Goal: Entertainment & Leisure: Browse casually

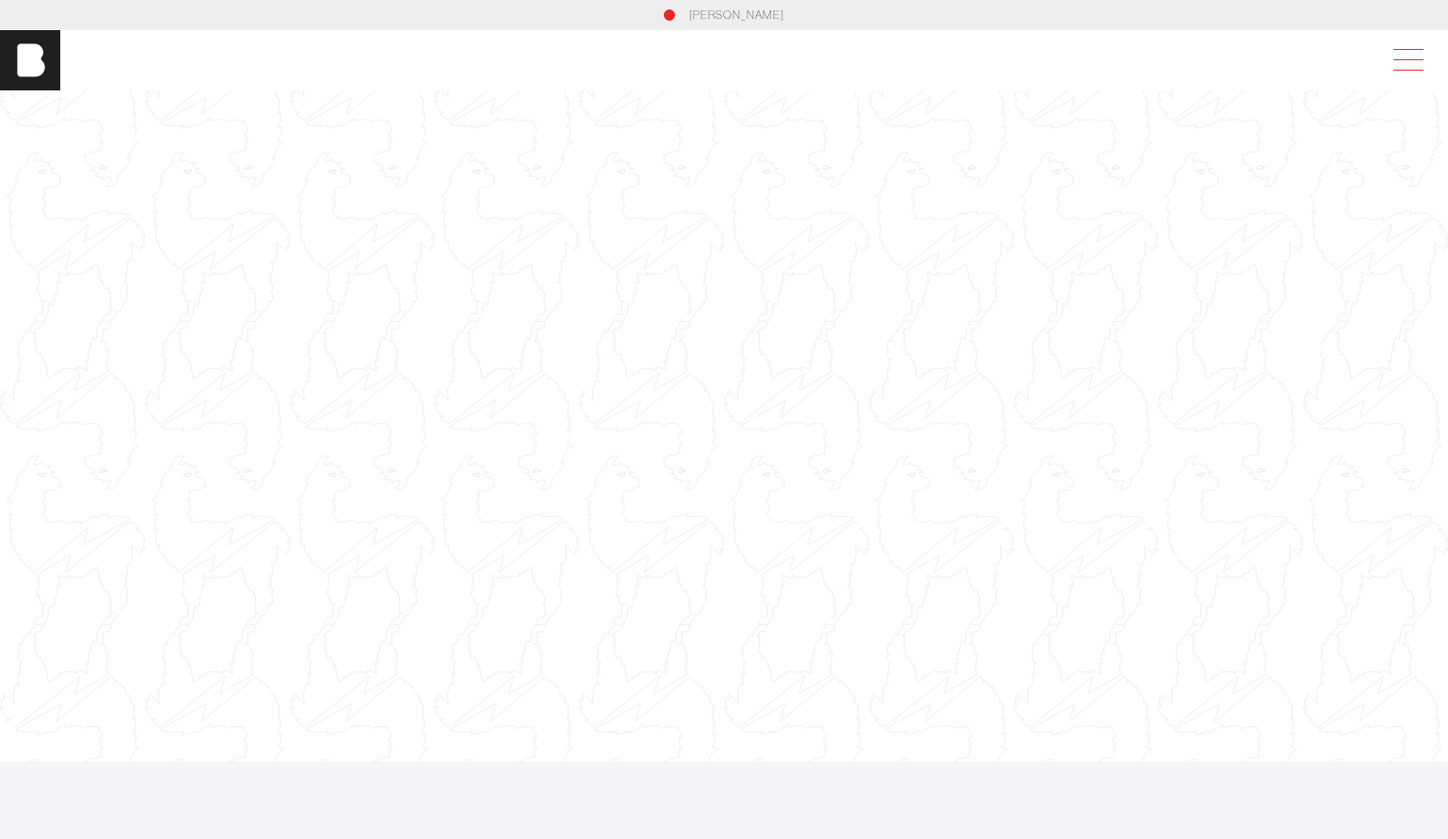
click at [1425, 66] on span at bounding box center [1404, 60] width 43 height 34
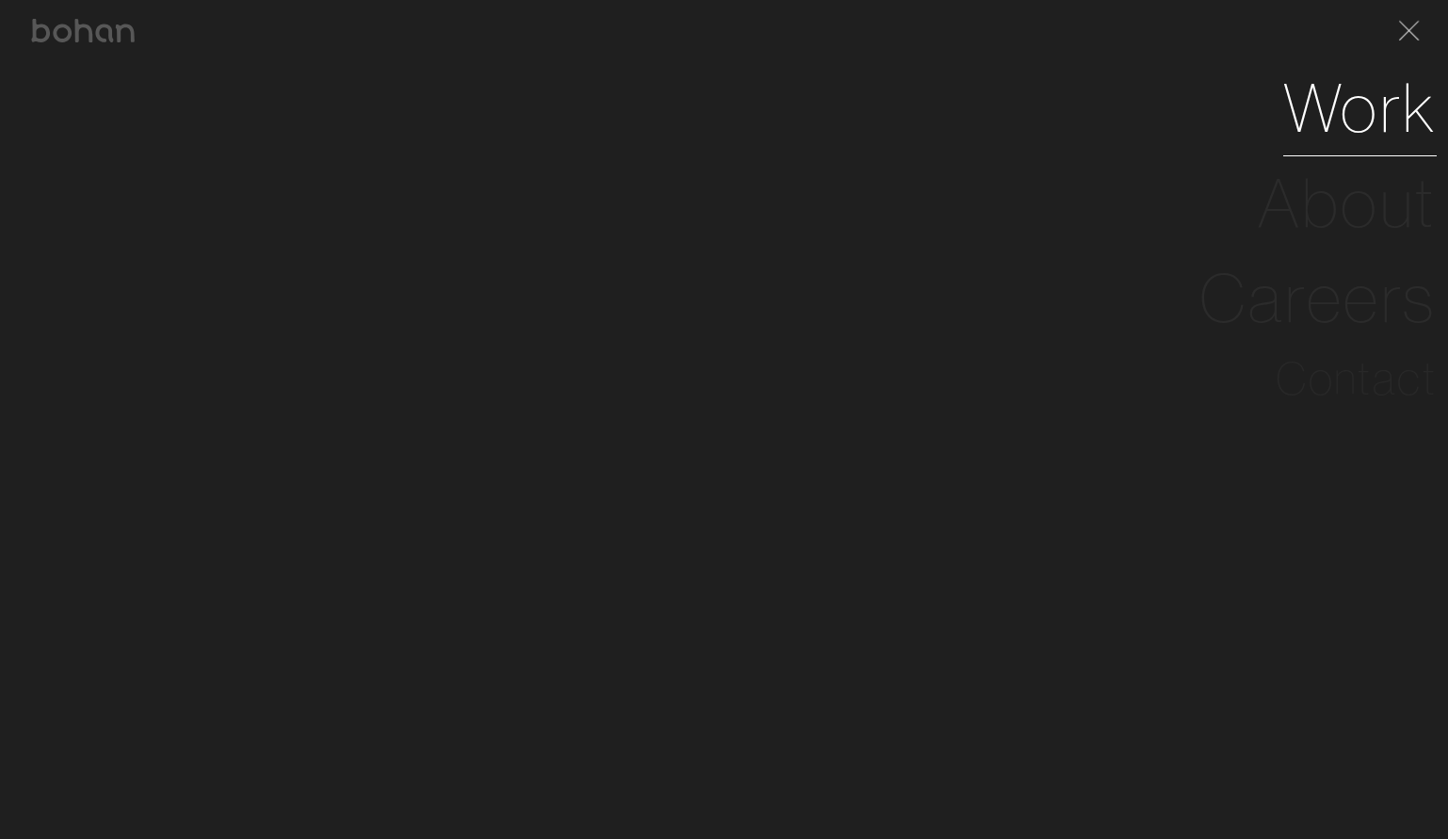
click at [1380, 106] on link "Work" at bounding box center [1360, 107] width 153 height 95
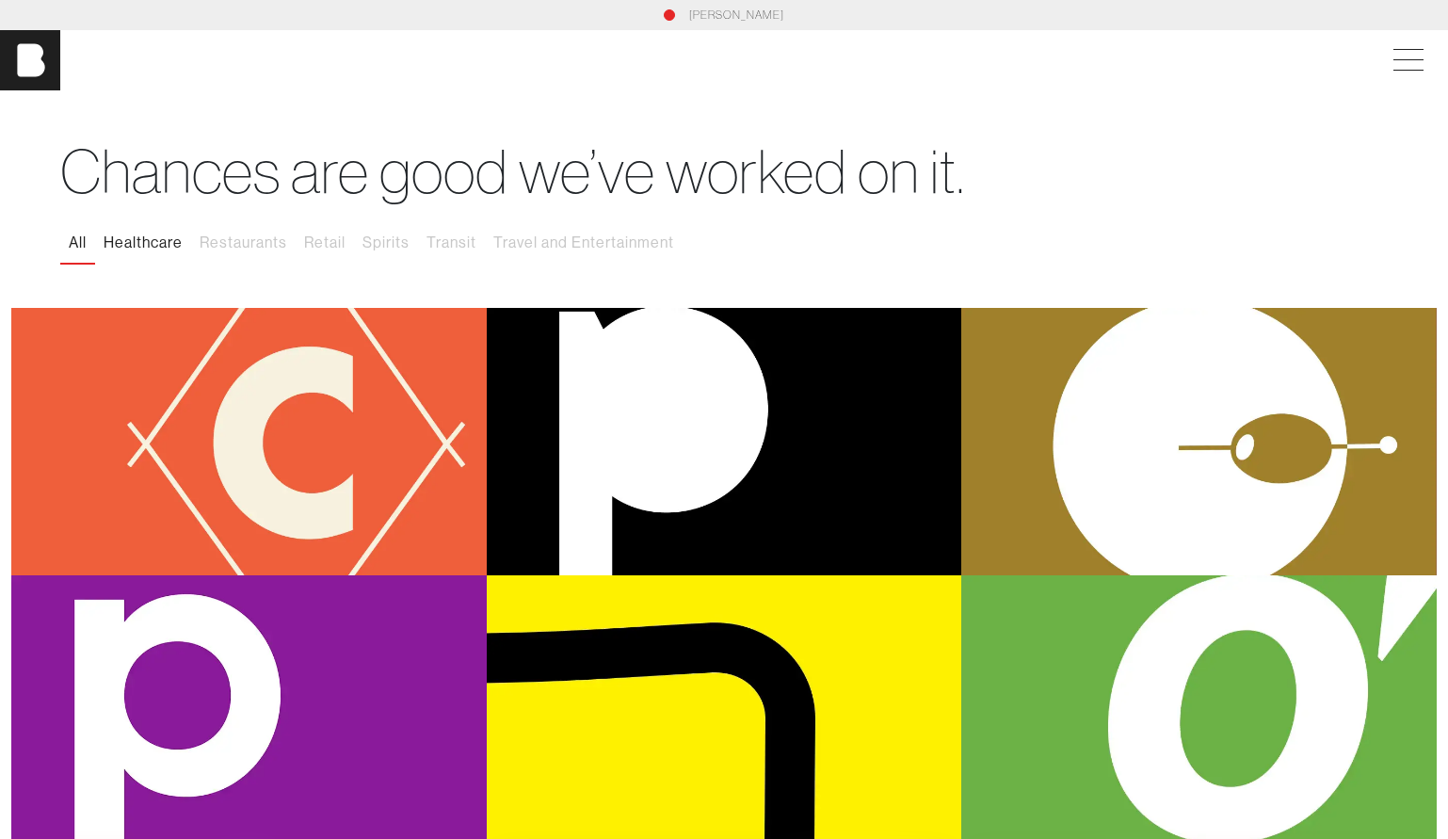
click at [179, 246] on button "Healthcare" at bounding box center [143, 243] width 96 height 40
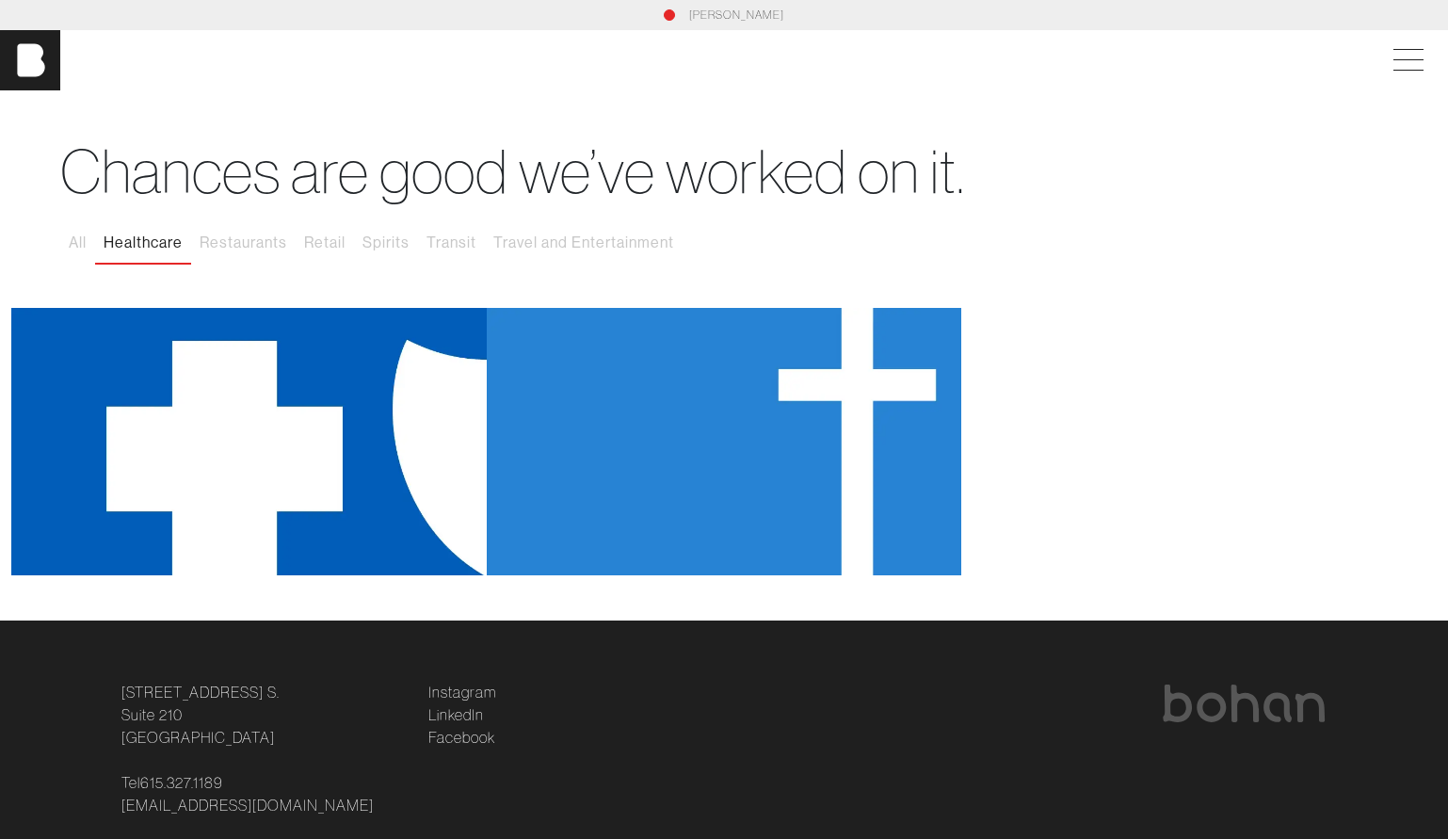
scroll to position [88, 0]
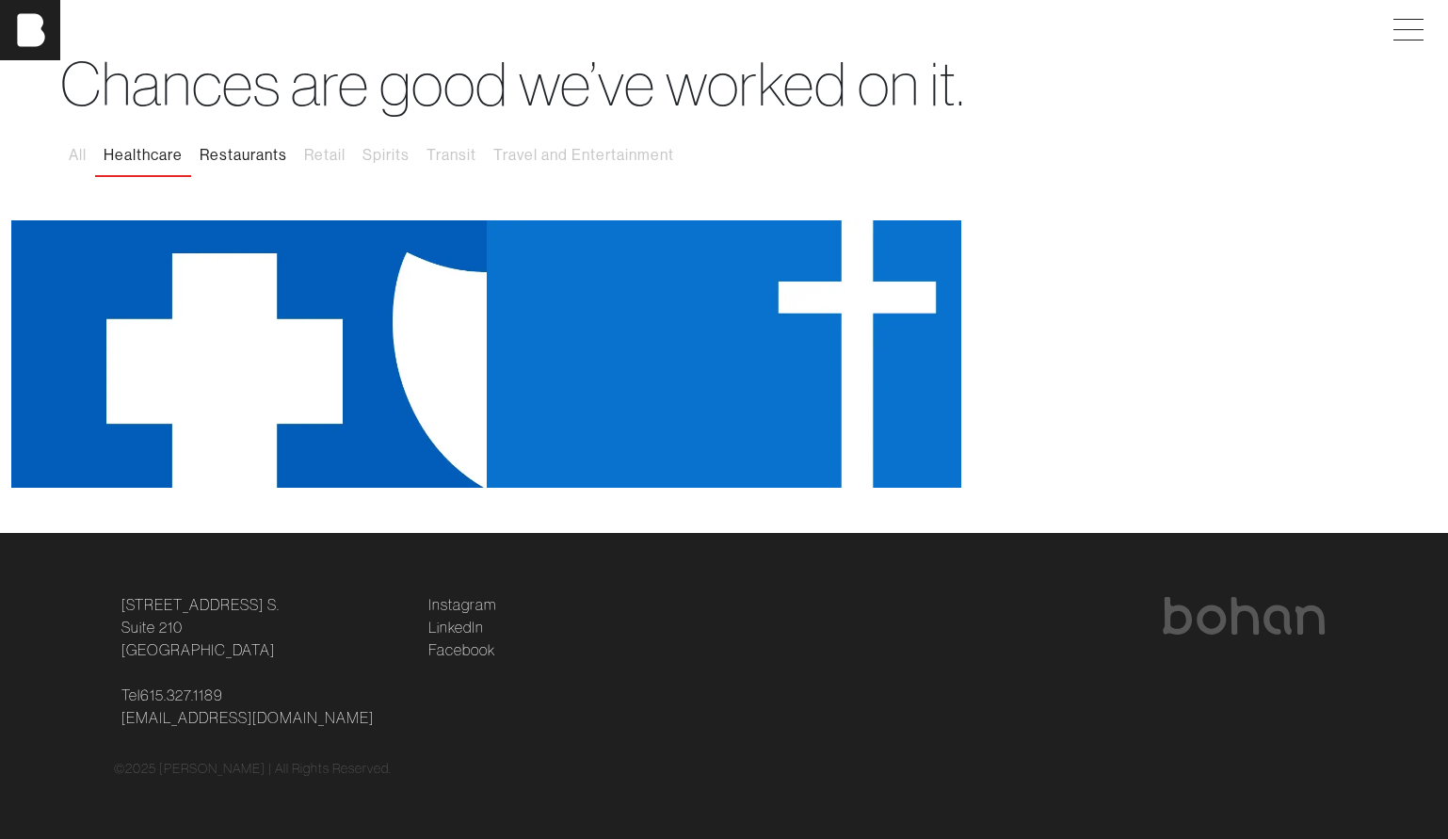
click at [247, 157] on button "Restaurants" at bounding box center [243, 156] width 105 height 40
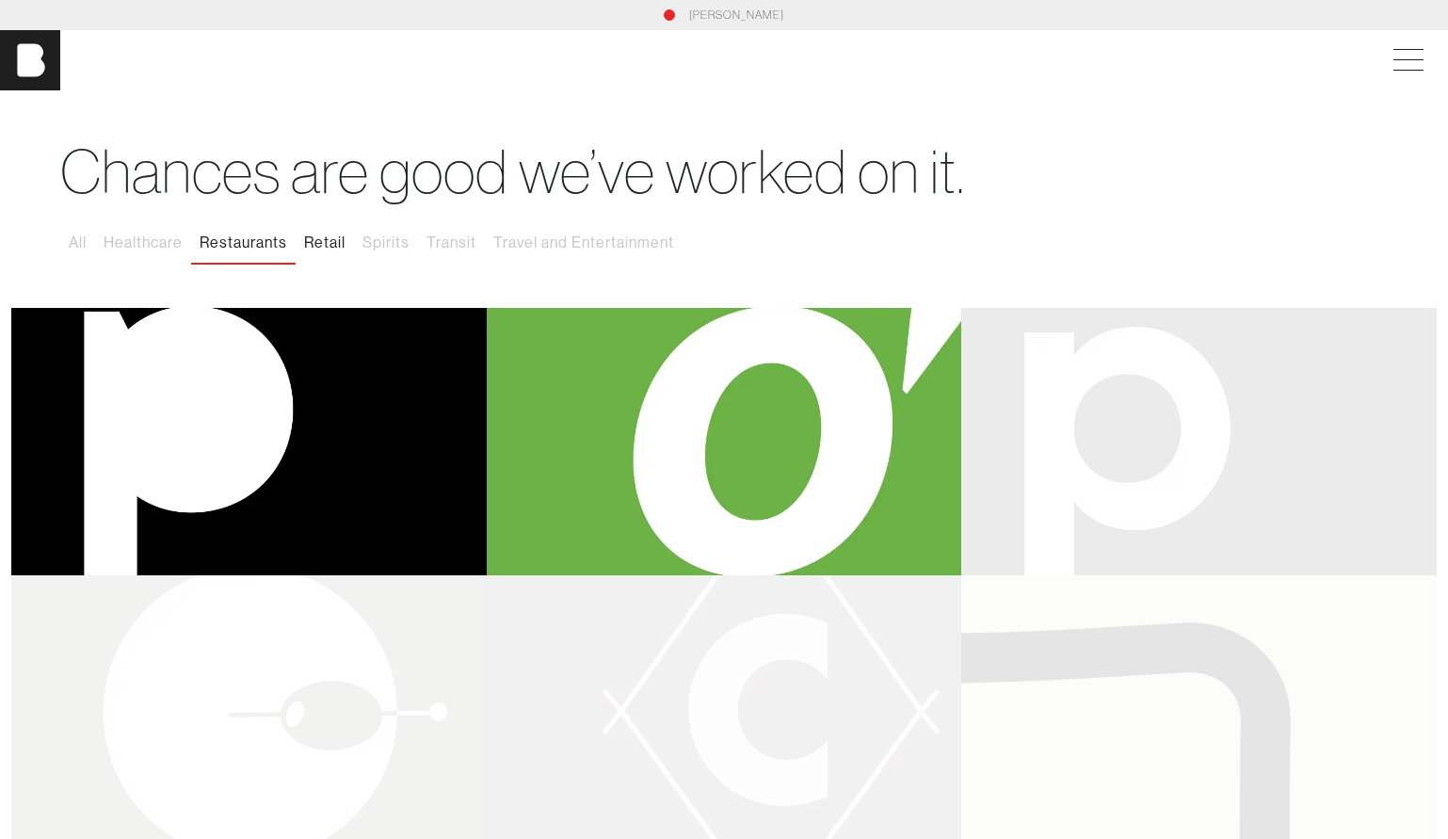
click at [344, 246] on button "Retail" at bounding box center [325, 243] width 58 height 40
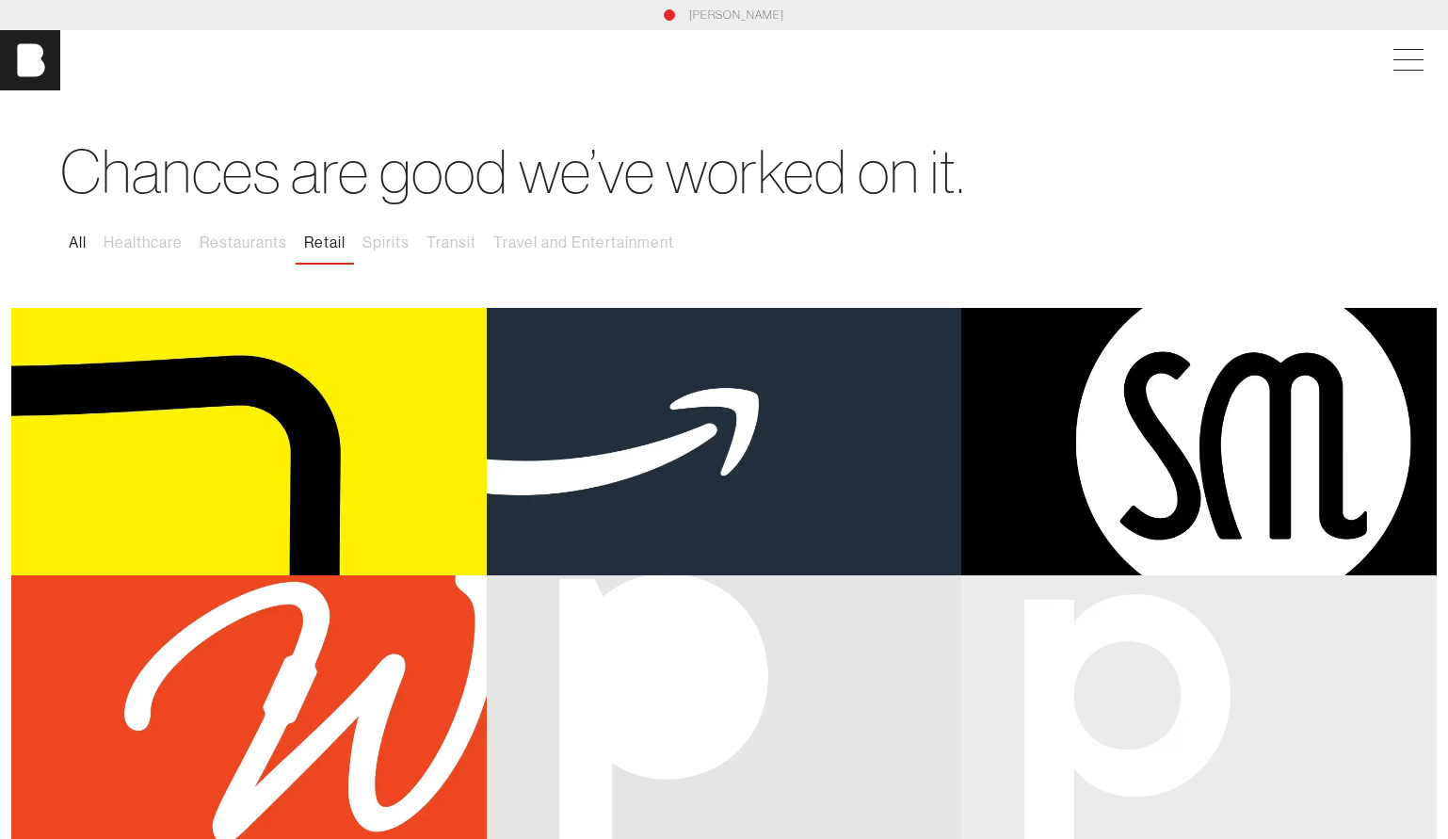
click at [89, 247] on button "All" at bounding box center [77, 243] width 35 height 40
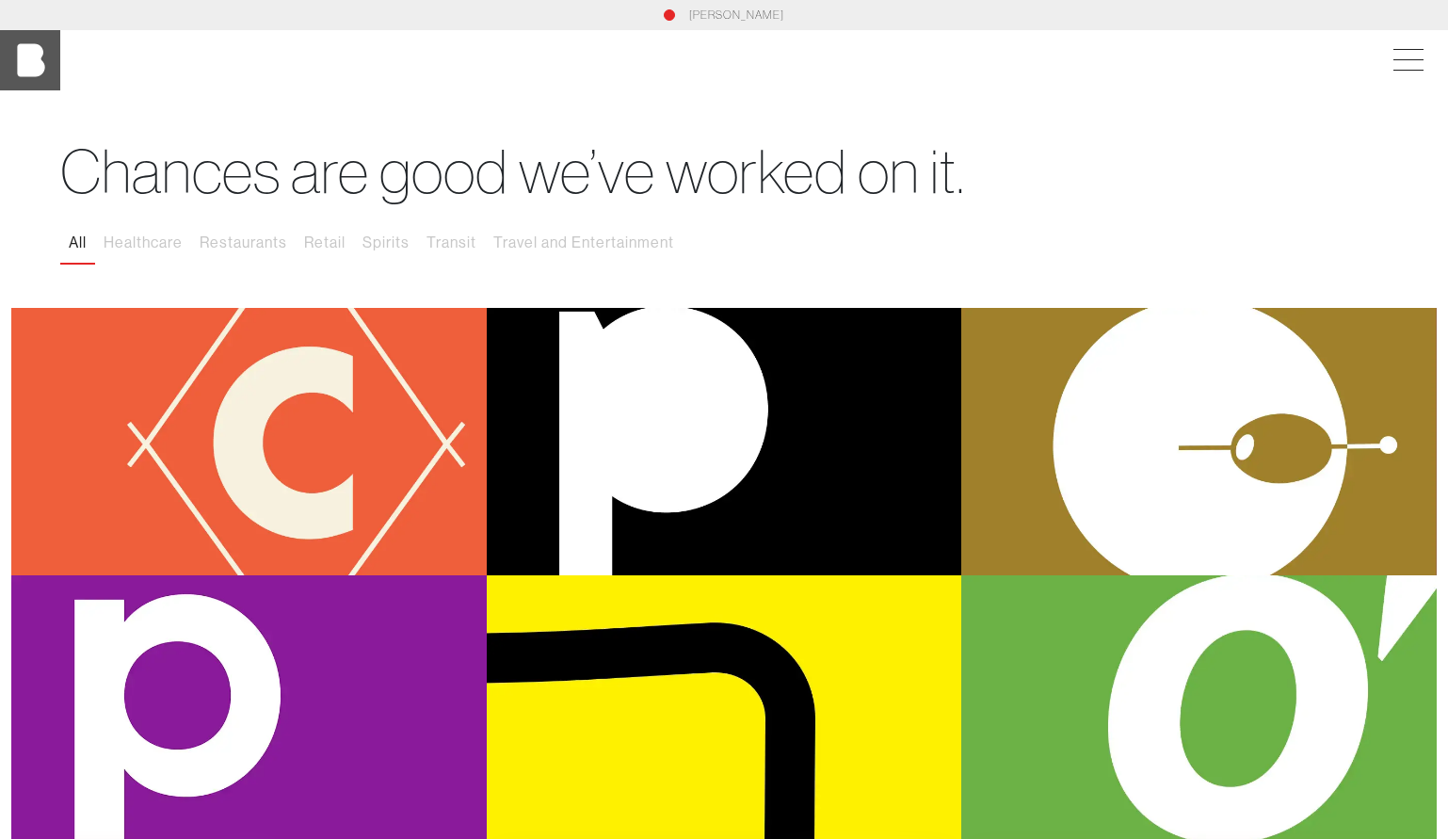
click at [48, 45] on img at bounding box center [30, 60] width 60 height 60
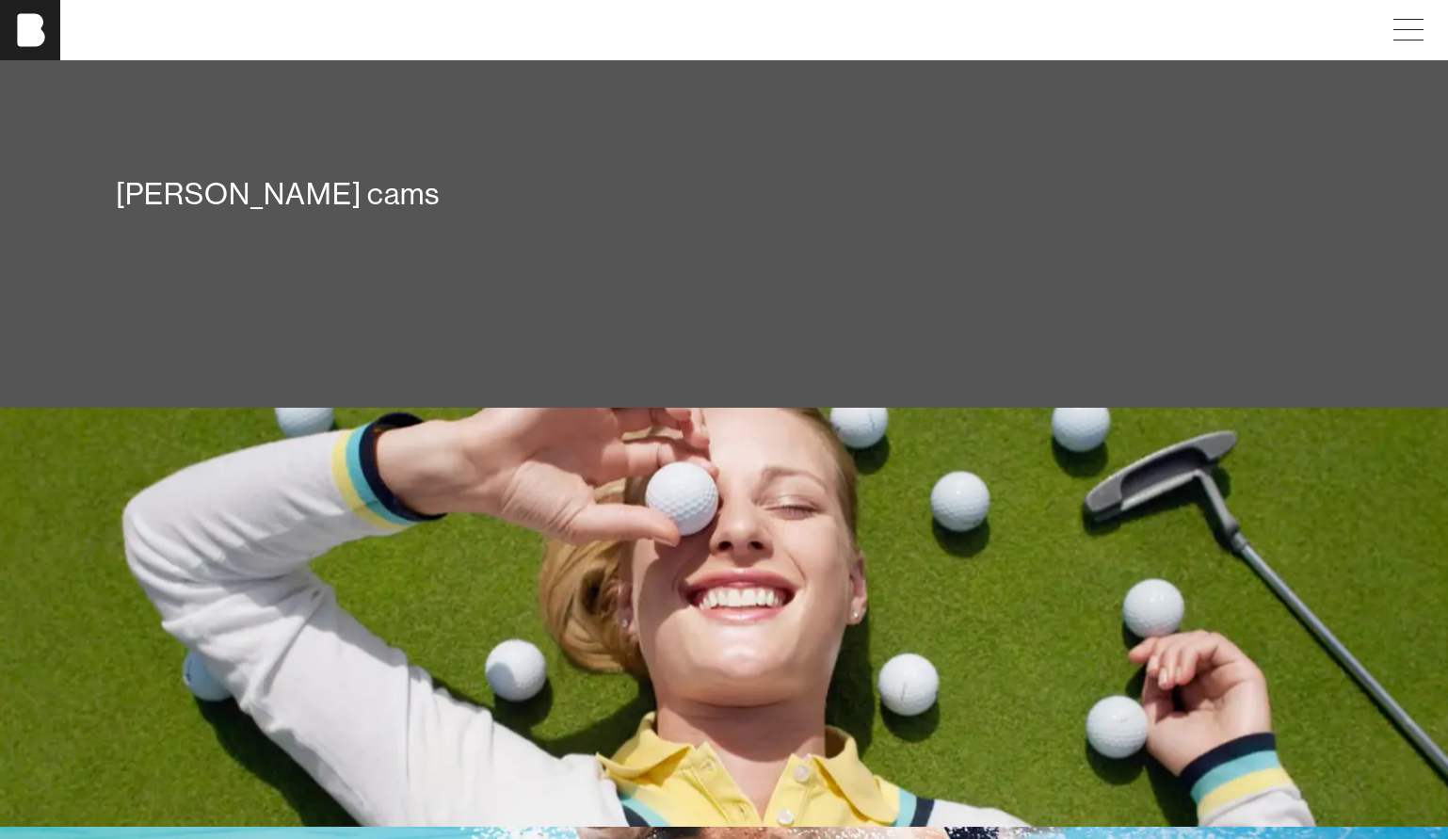
scroll to position [3108, 0]
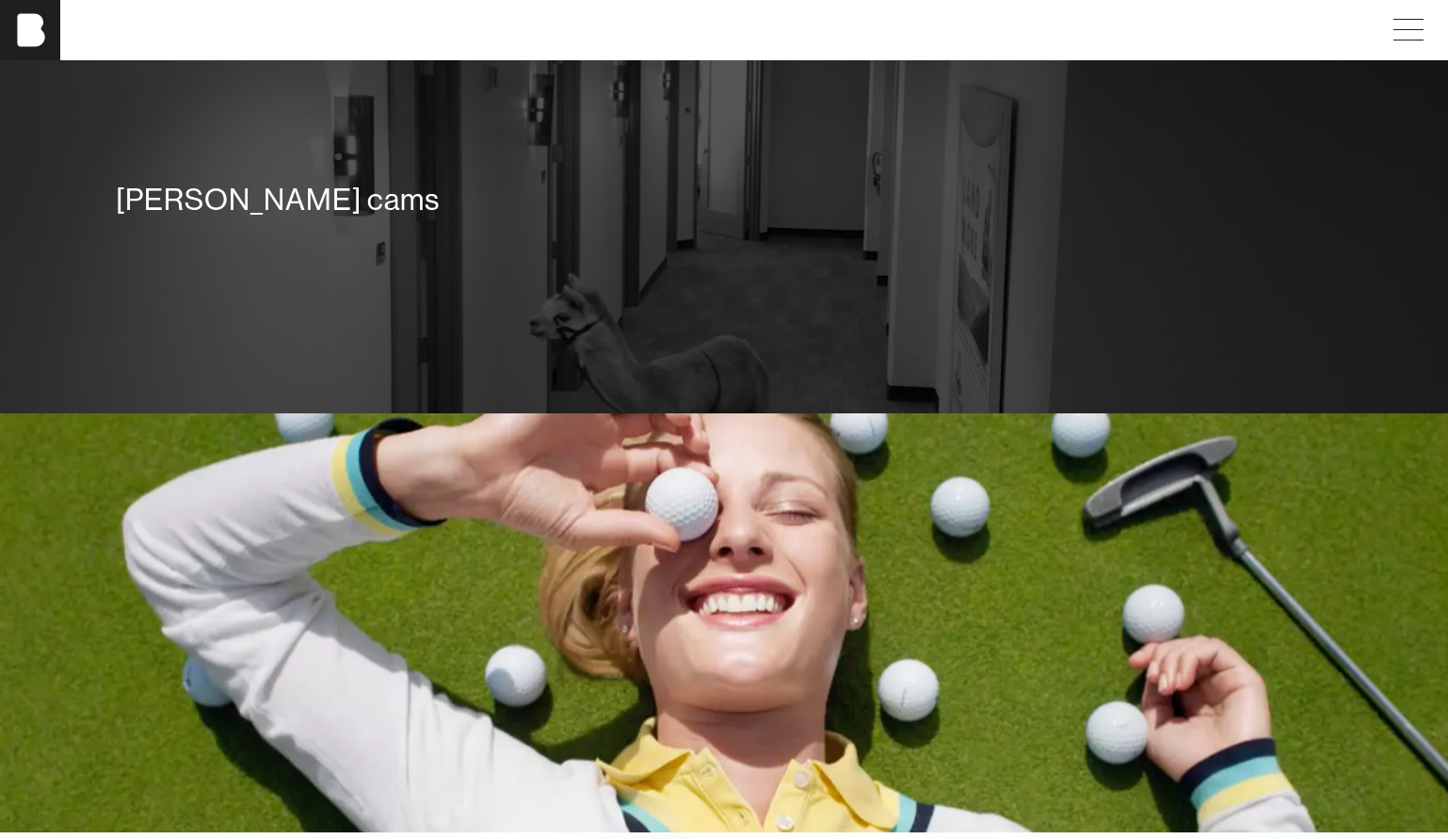
click at [208, 198] on div "[PERSON_NAME] cams" at bounding box center [724, 200] width 1216 height 38
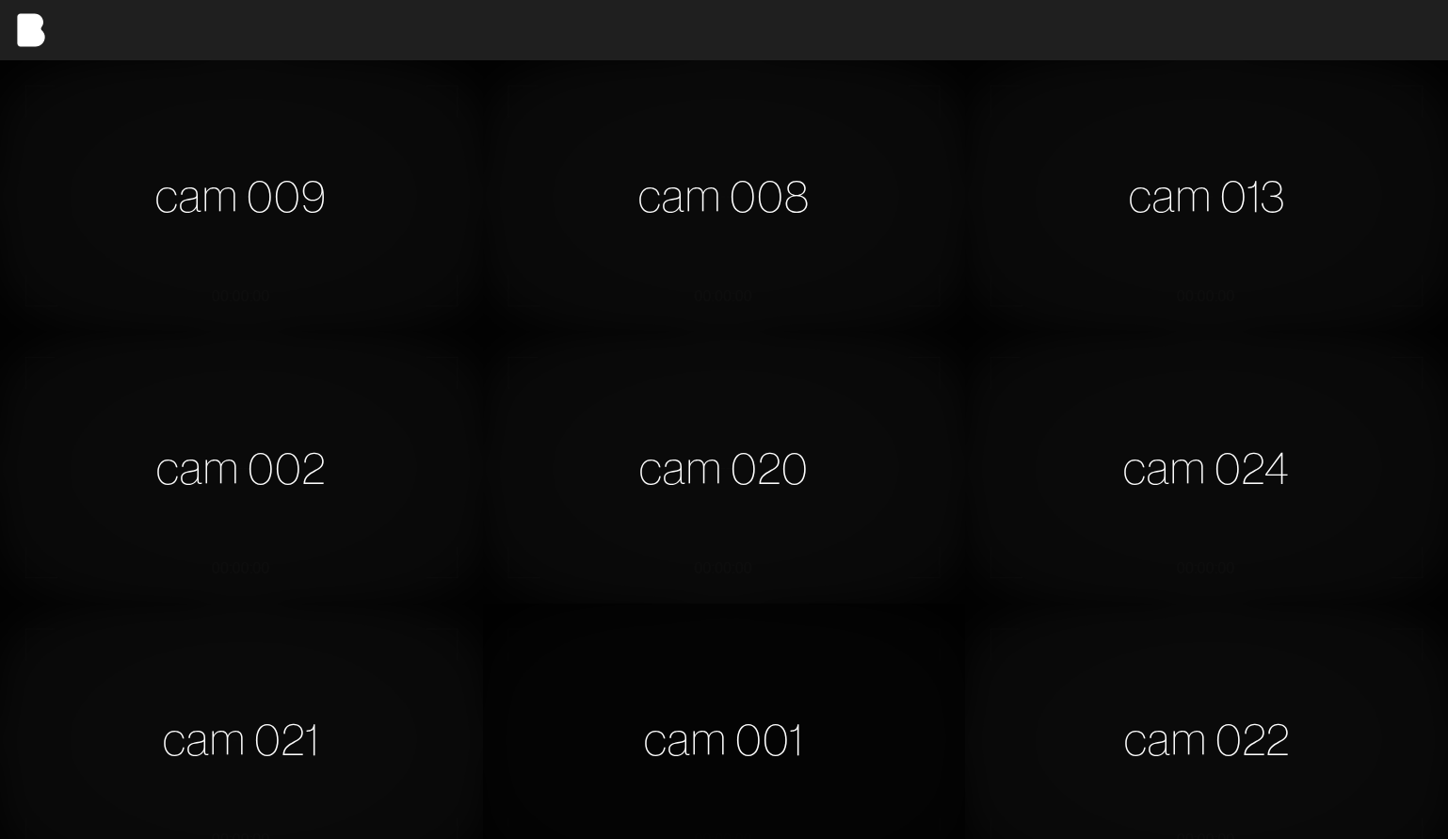
click at [772, 727] on div "cam 001" at bounding box center [724, 739] width 483 height 271
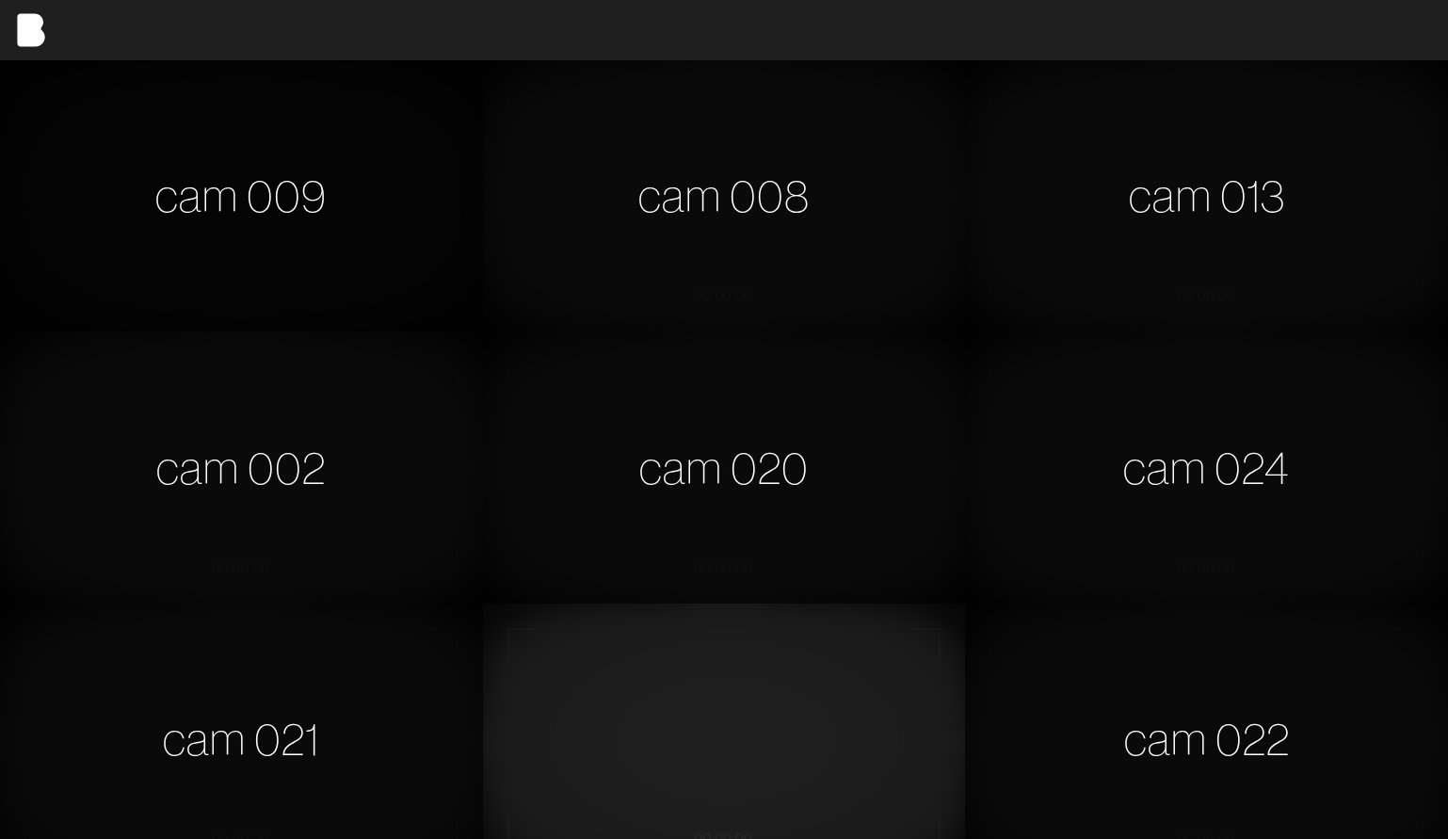
click at [175, 155] on div "cam 009" at bounding box center [241, 195] width 483 height 271
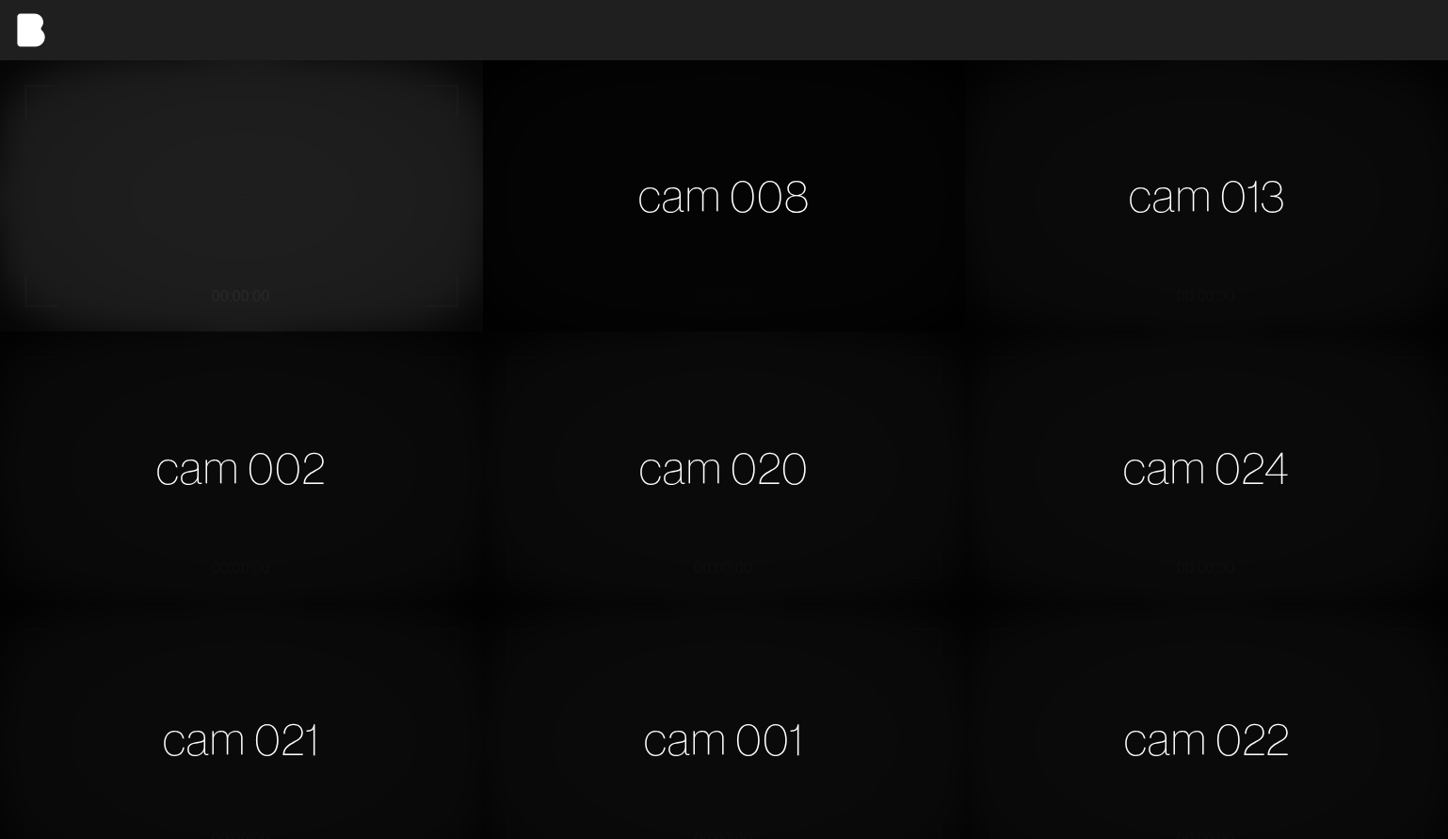
click at [616, 230] on div "cam 008" at bounding box center [724, 195] width 483 height 271
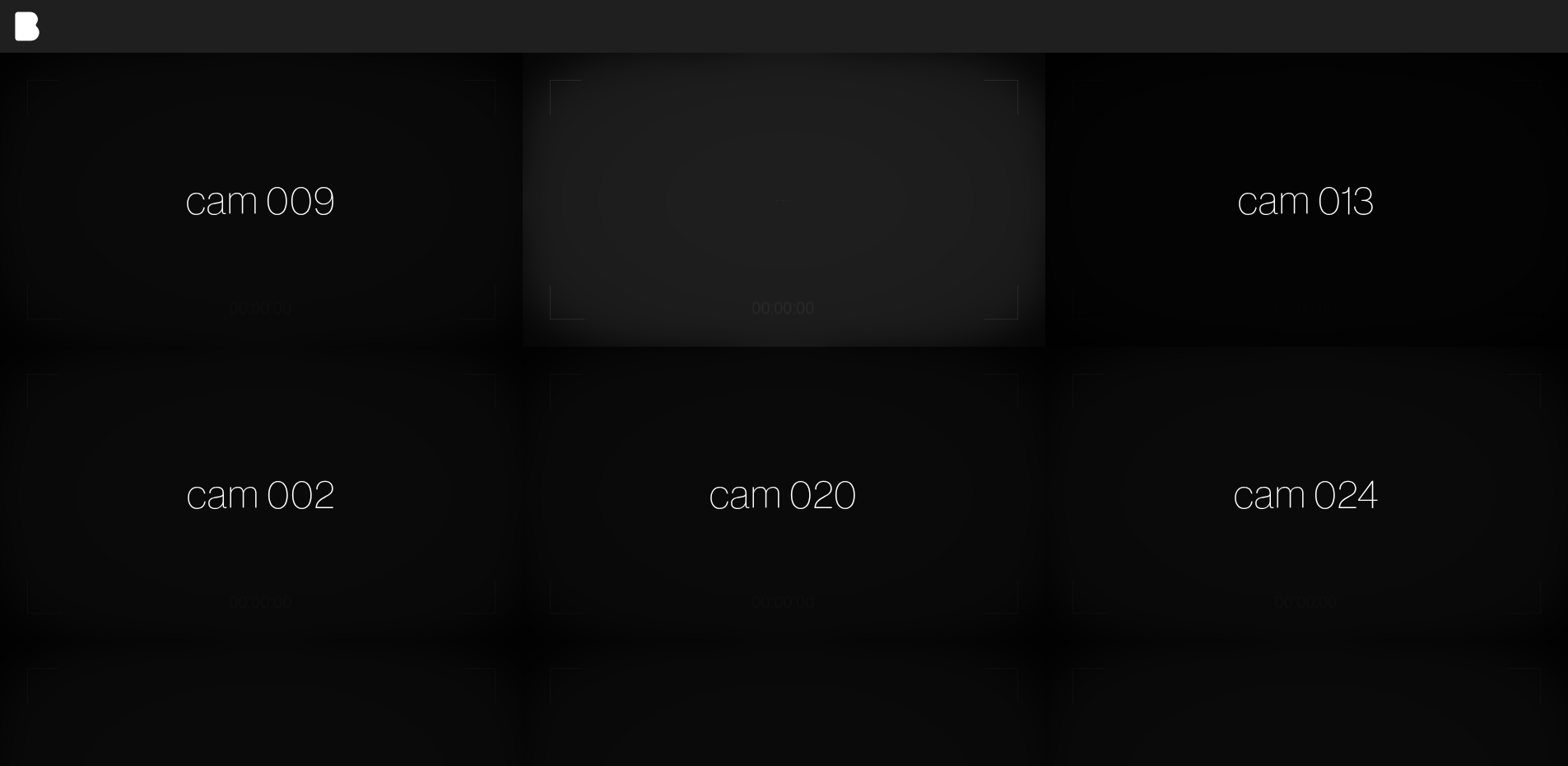
click at [1265, 249] on div "cam 013" at bounding box center [1307, 199] width 523 height 294
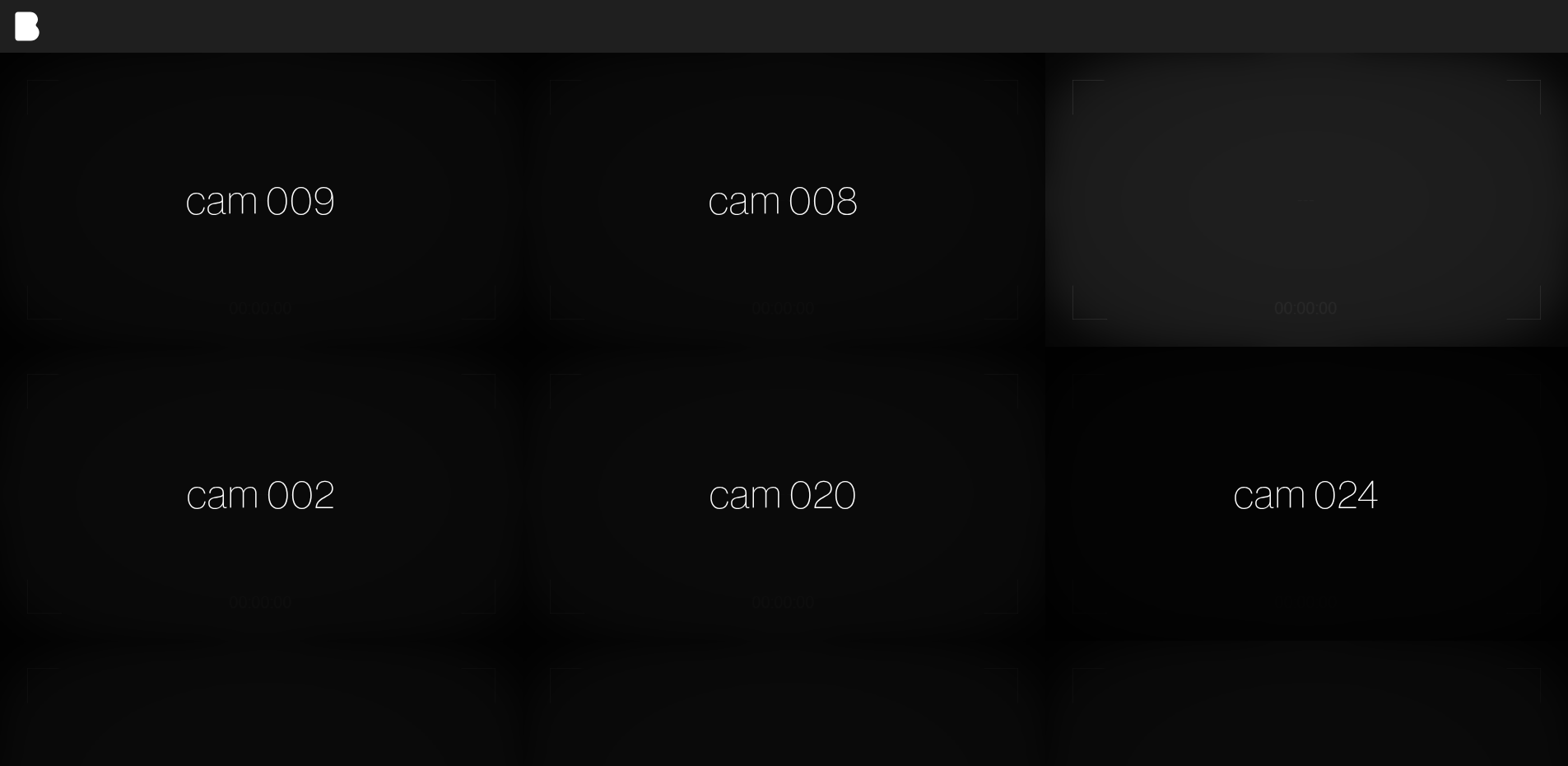
click at [1265, 447] on div "cam 024" at bounding box center [1307, 493] width 523 height 294
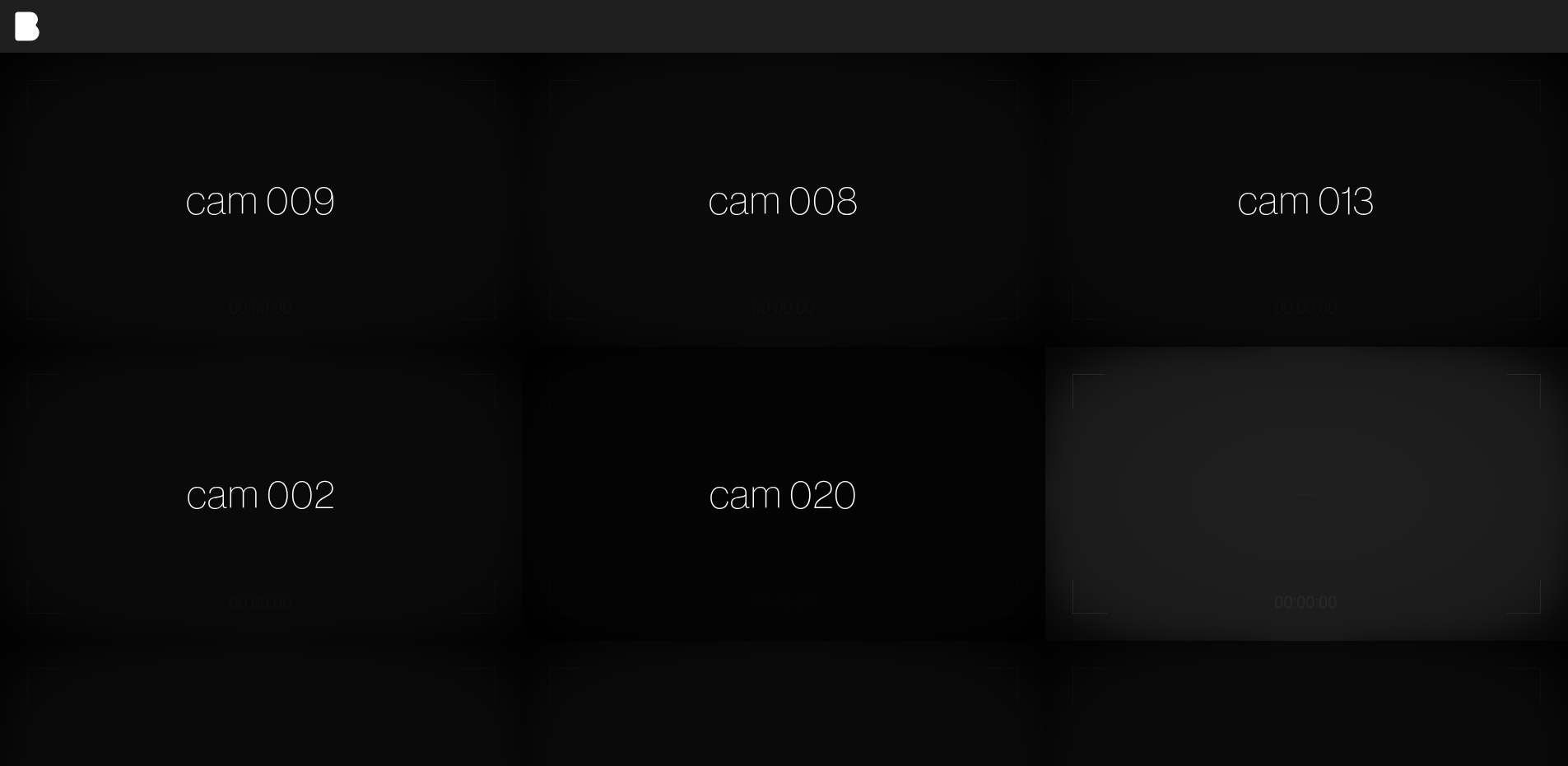
click at [687, 507] on div "cam 020" at bounding box center [784, 493] width 523 height 294
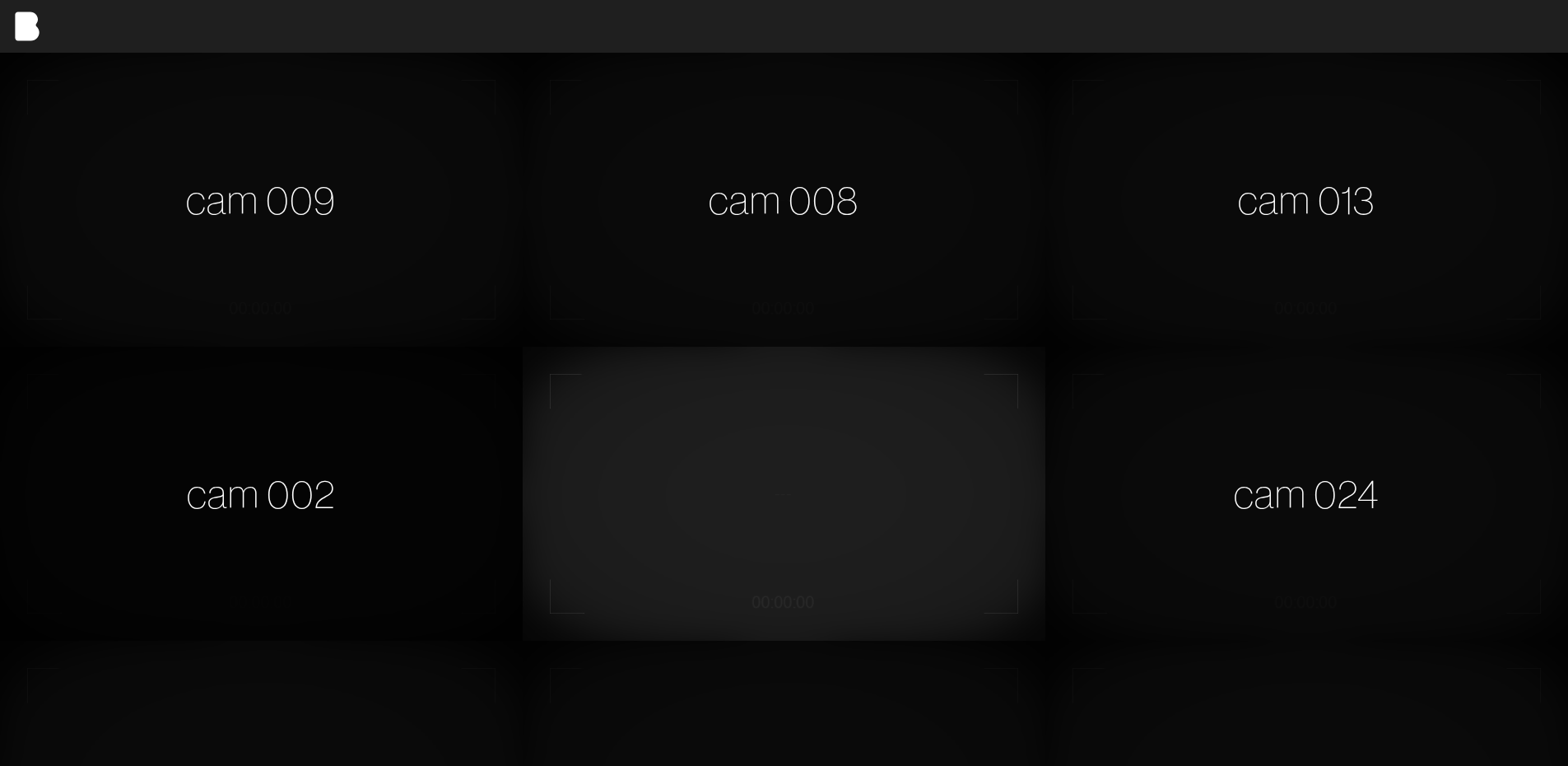
click at [314, 549] on div "cam 002" at bounding box center [261, 493] width 523 height 294
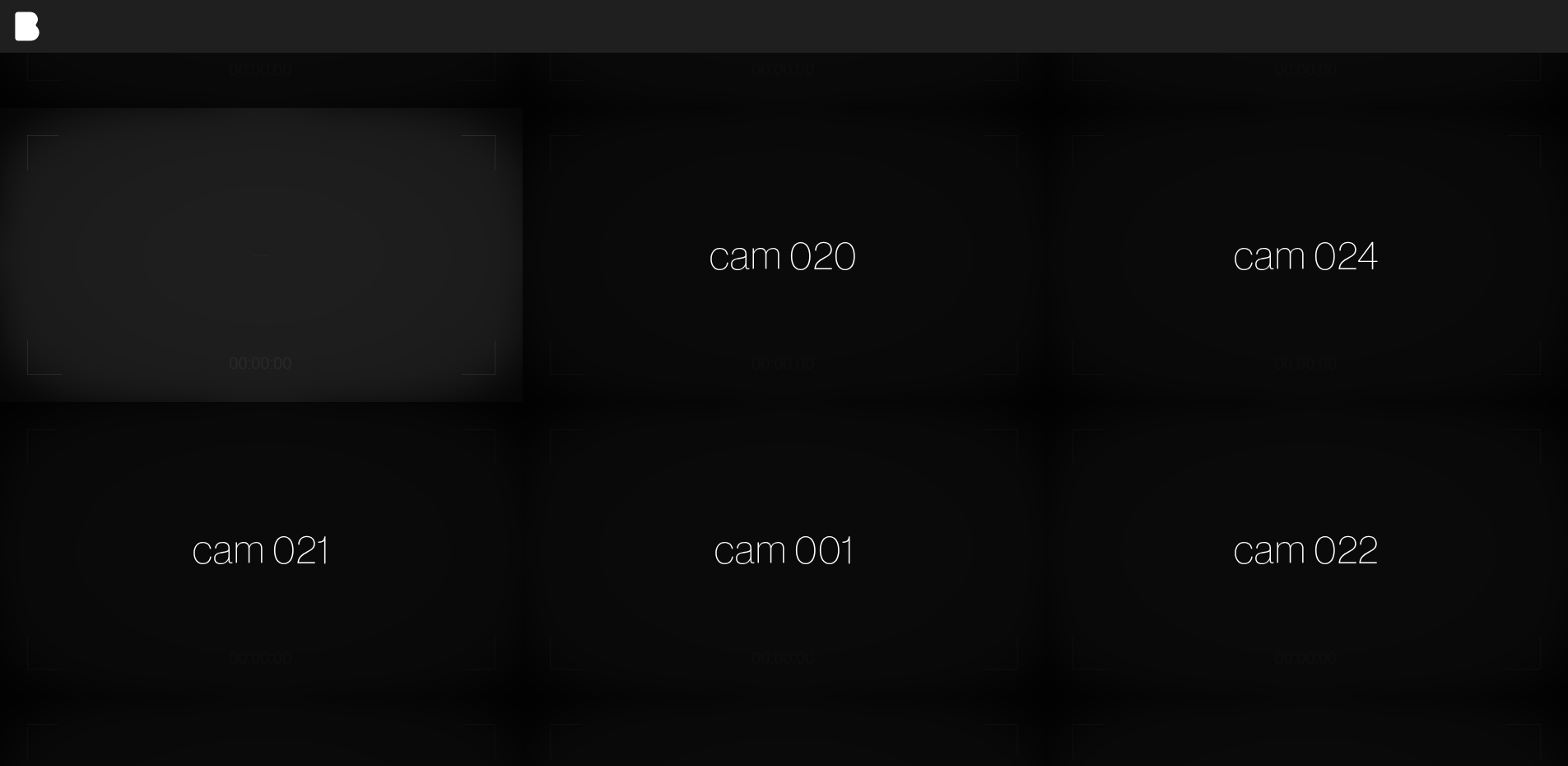
scroll to position [247, 0]
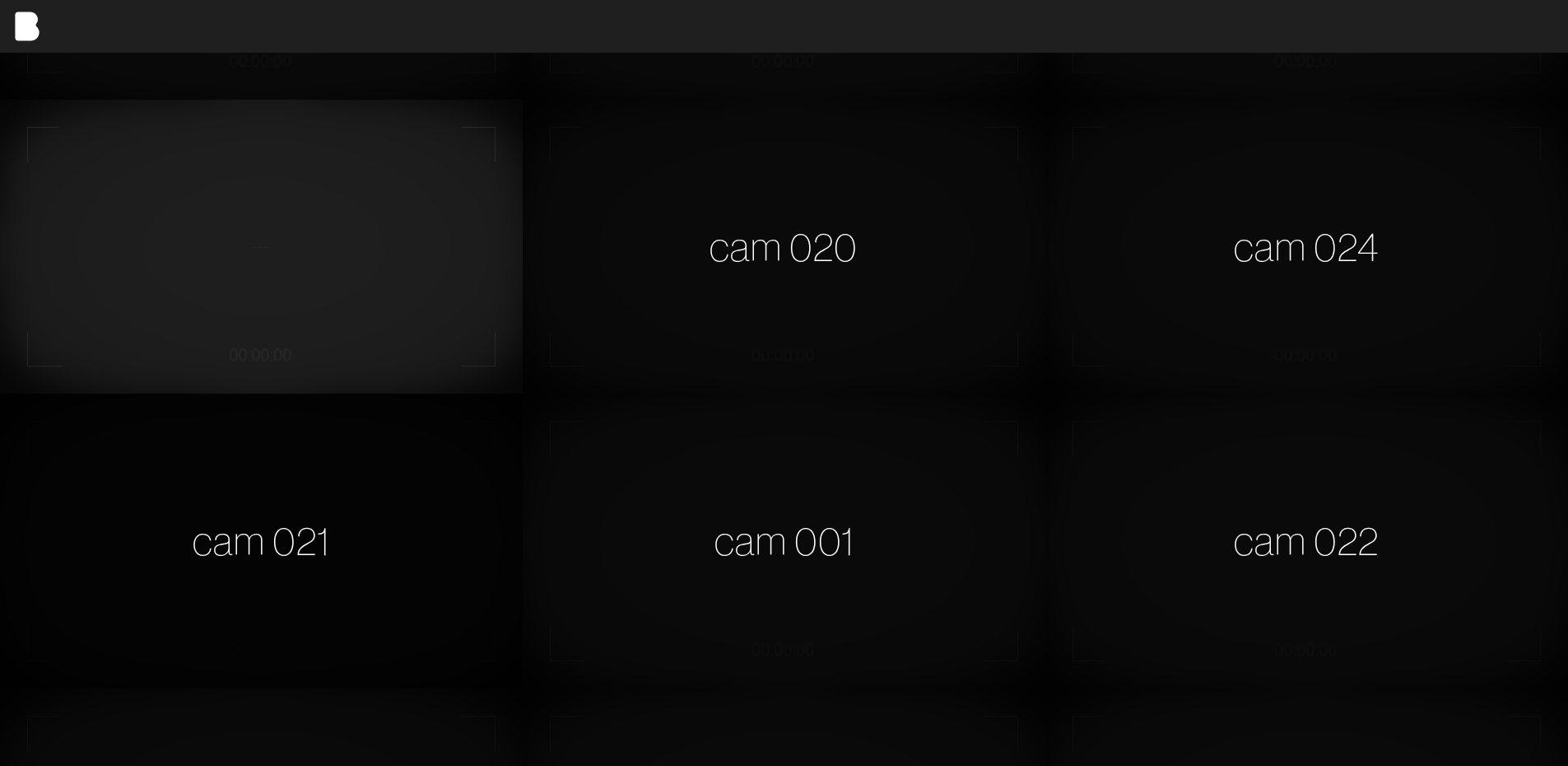
click at [312, 533] on div "cam 021" at bounding box center [261, 540] width 523 height 294
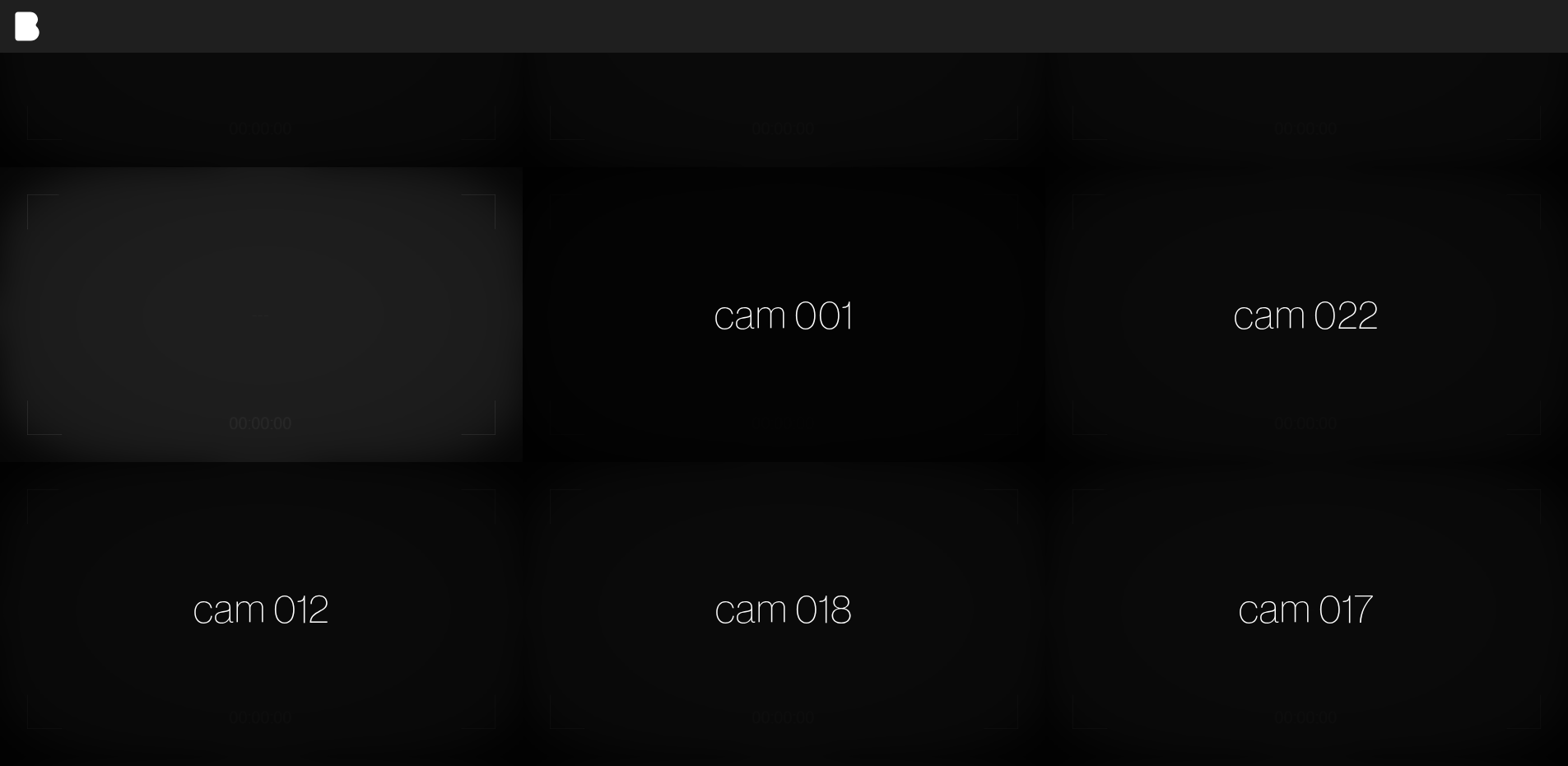
scroll to position [494, 0]
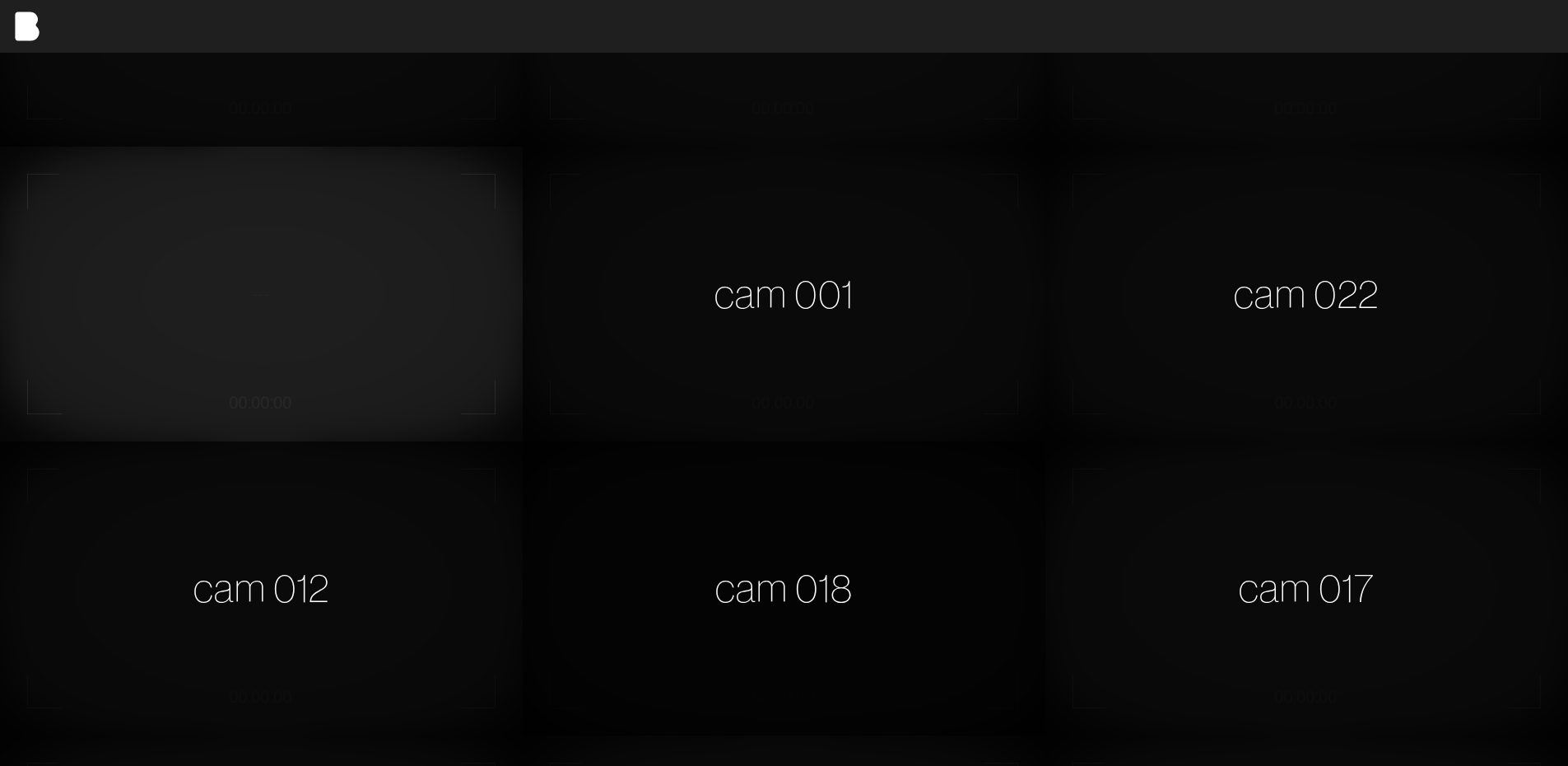
click at [829, 601] on div "cam 018" at bounding box center [784, 588] width 523 height 294
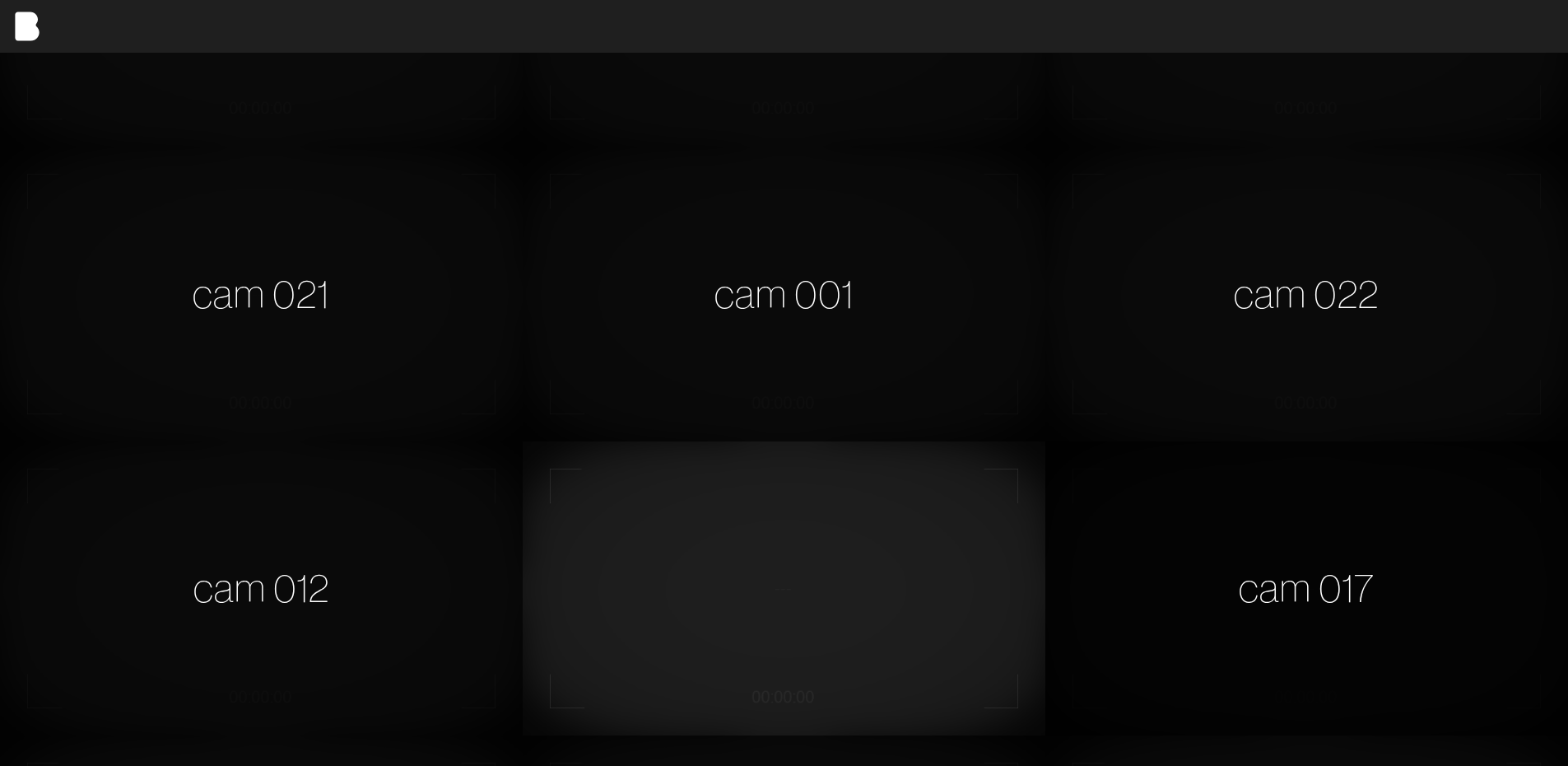
click at [1173, 583] on div "cam 017" at bounding box center [1307, 588] width 523 height 294
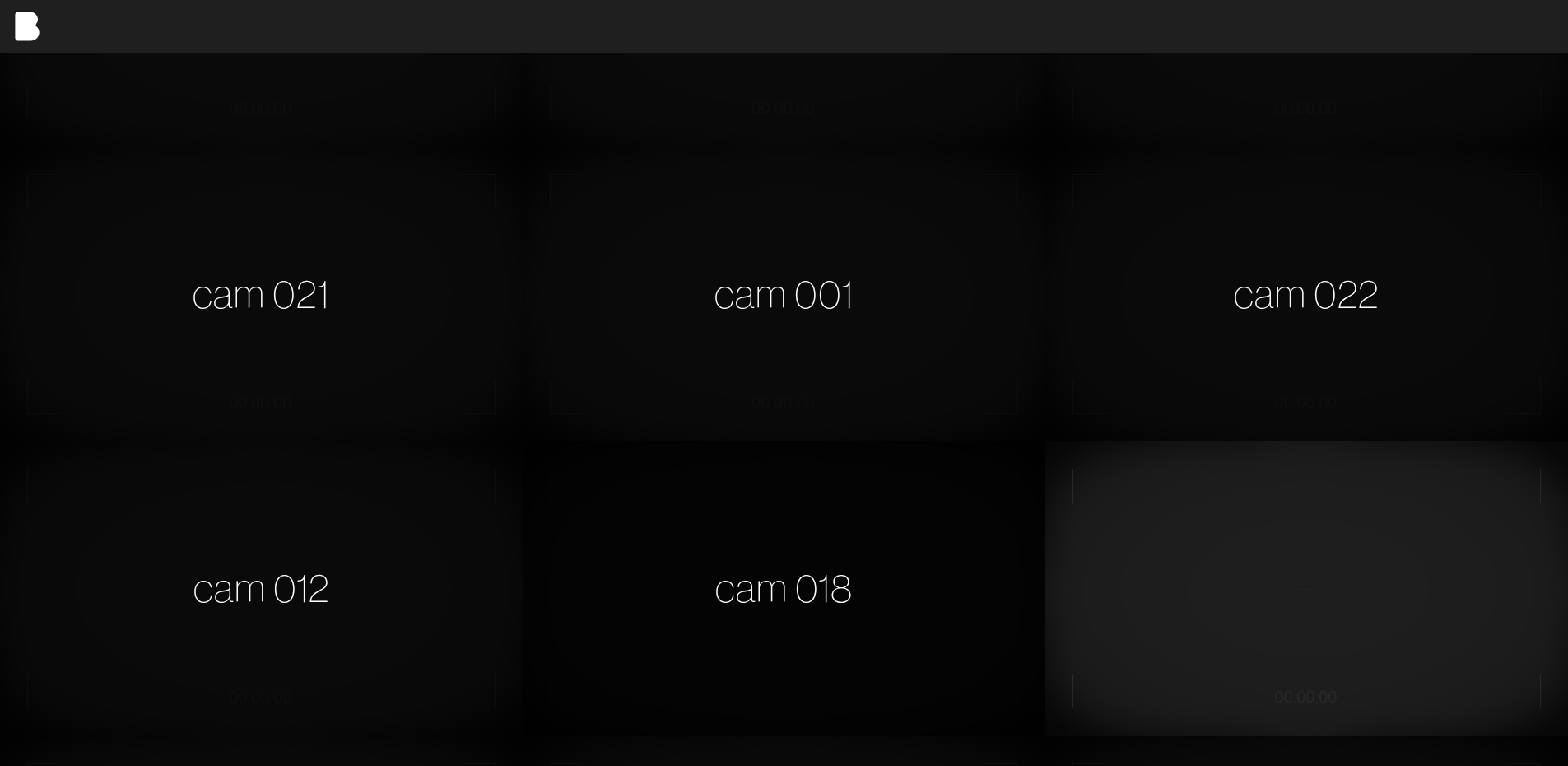
click at [617, 627] on div "cam 018" at bounding box center [784, 588] width 523 height 294
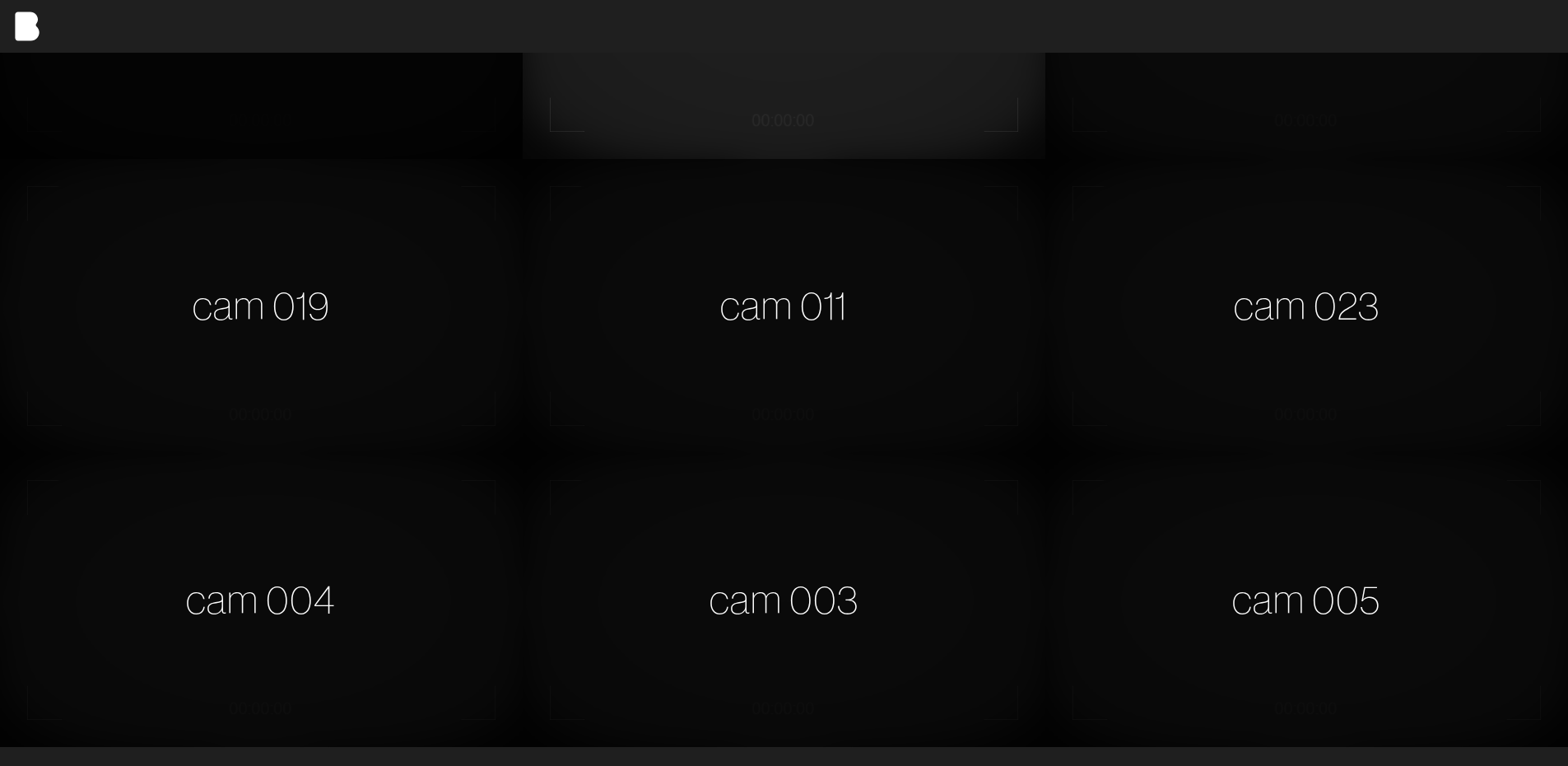
scroll to position [1320, 0]
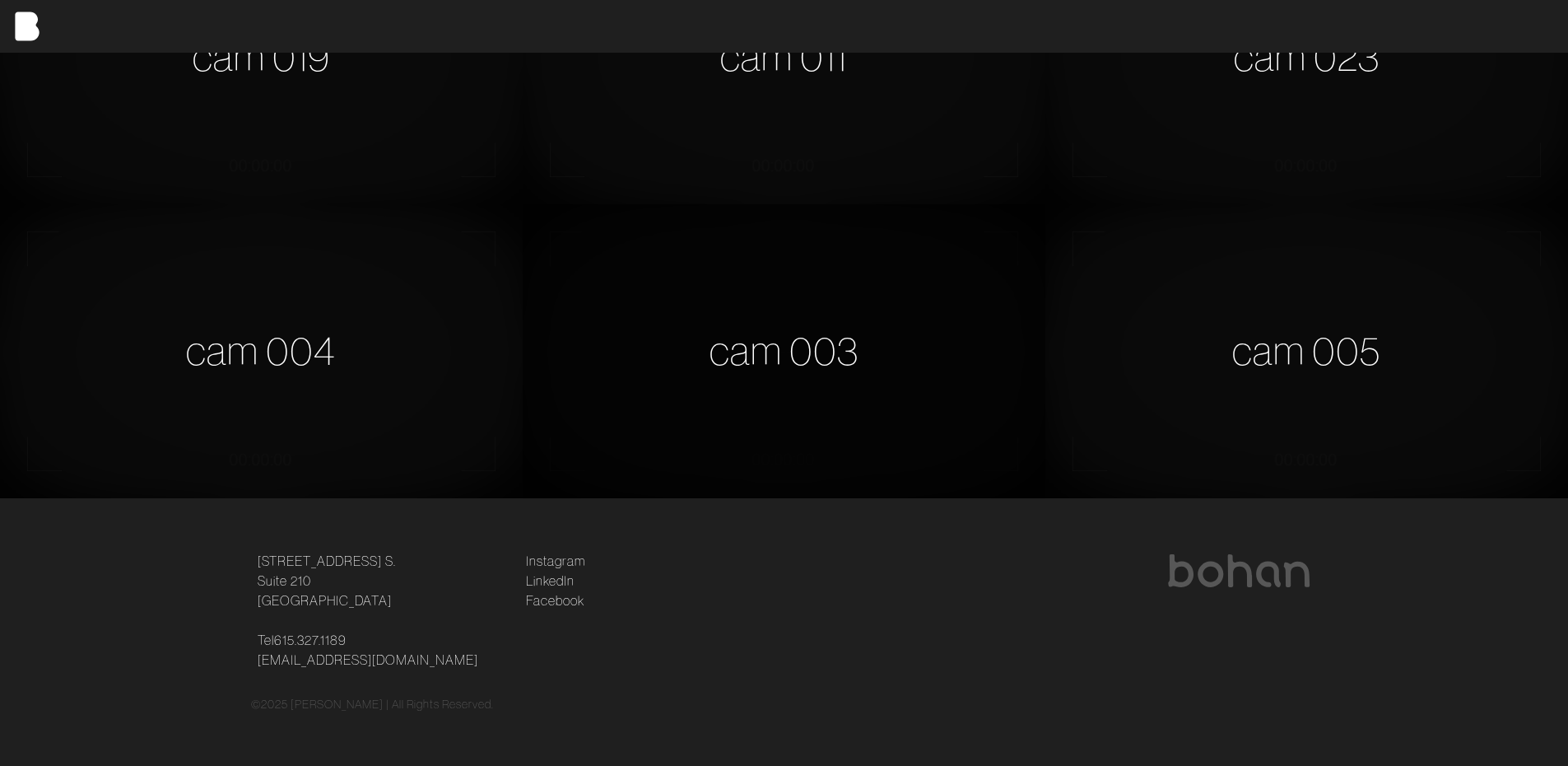
click at [742, 308] on div "cam 003" at bounding box center [784, 352] width 523 height 294
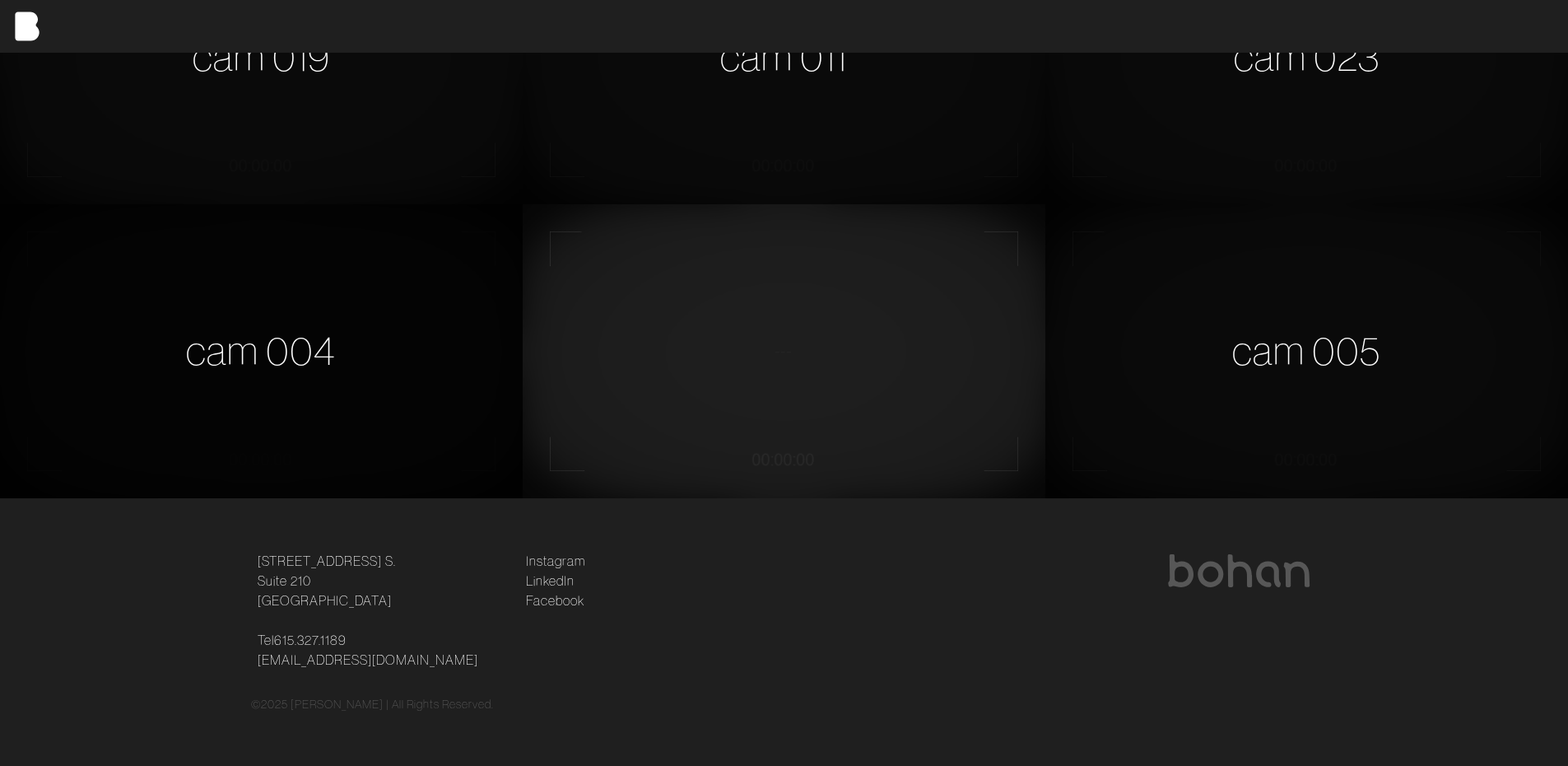
click at [320, 404] on div "cam 004" at bounding box center [261, 352] width 523 height 294
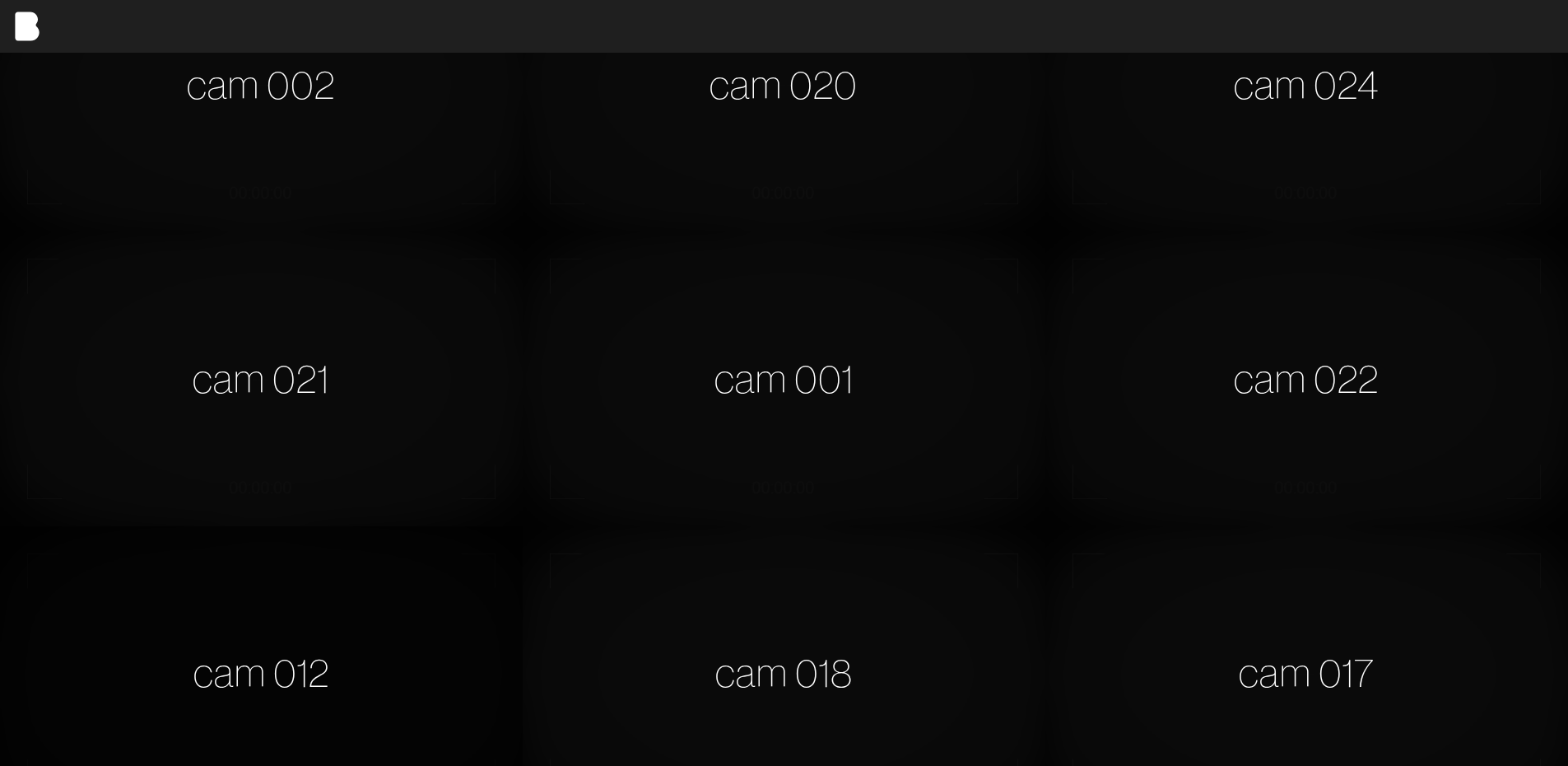
scroll to position [496, 0]
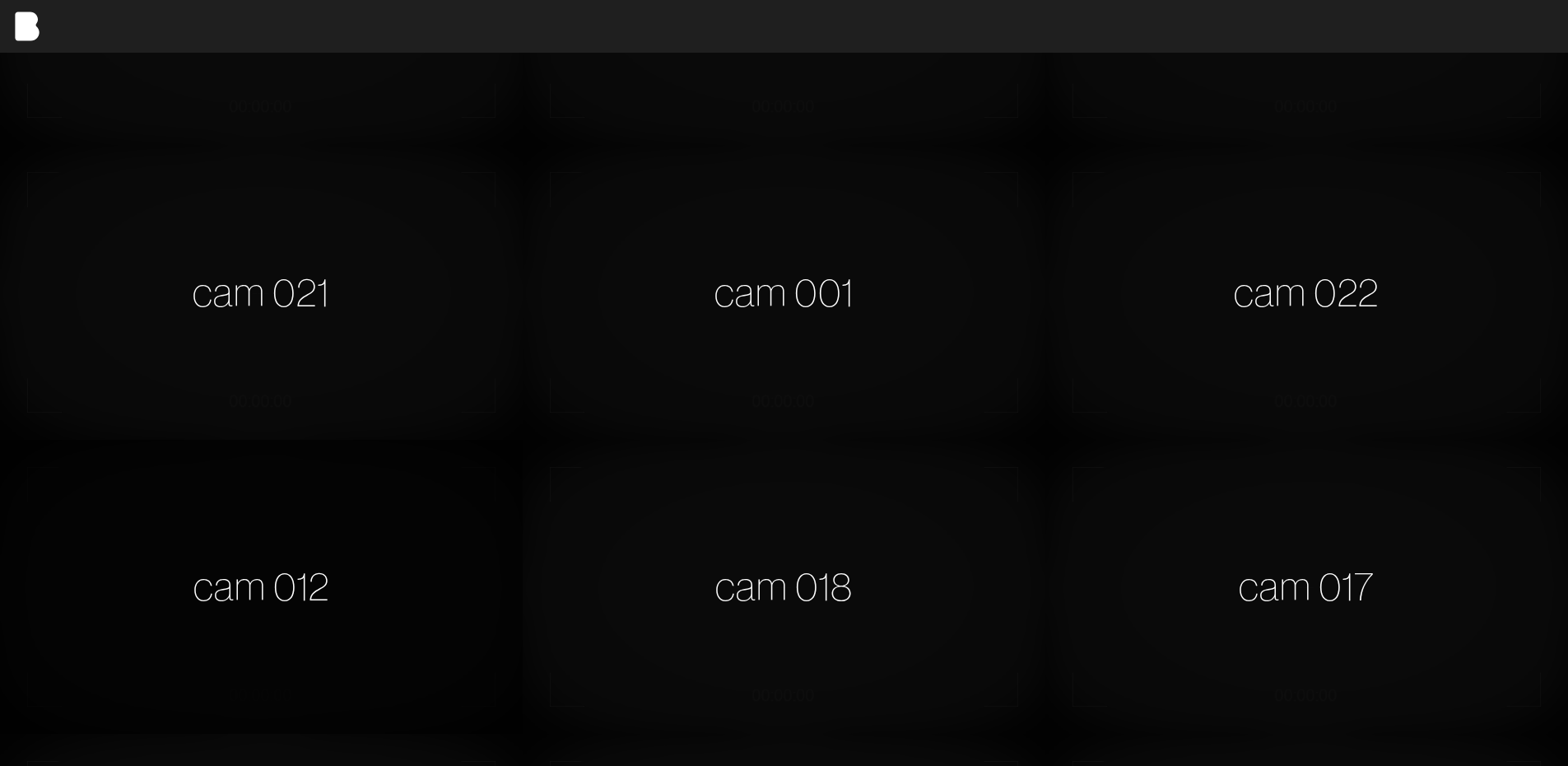
click at [377, 555] on div "cam 012" at bounding box center [261, 587] width 523 height 294
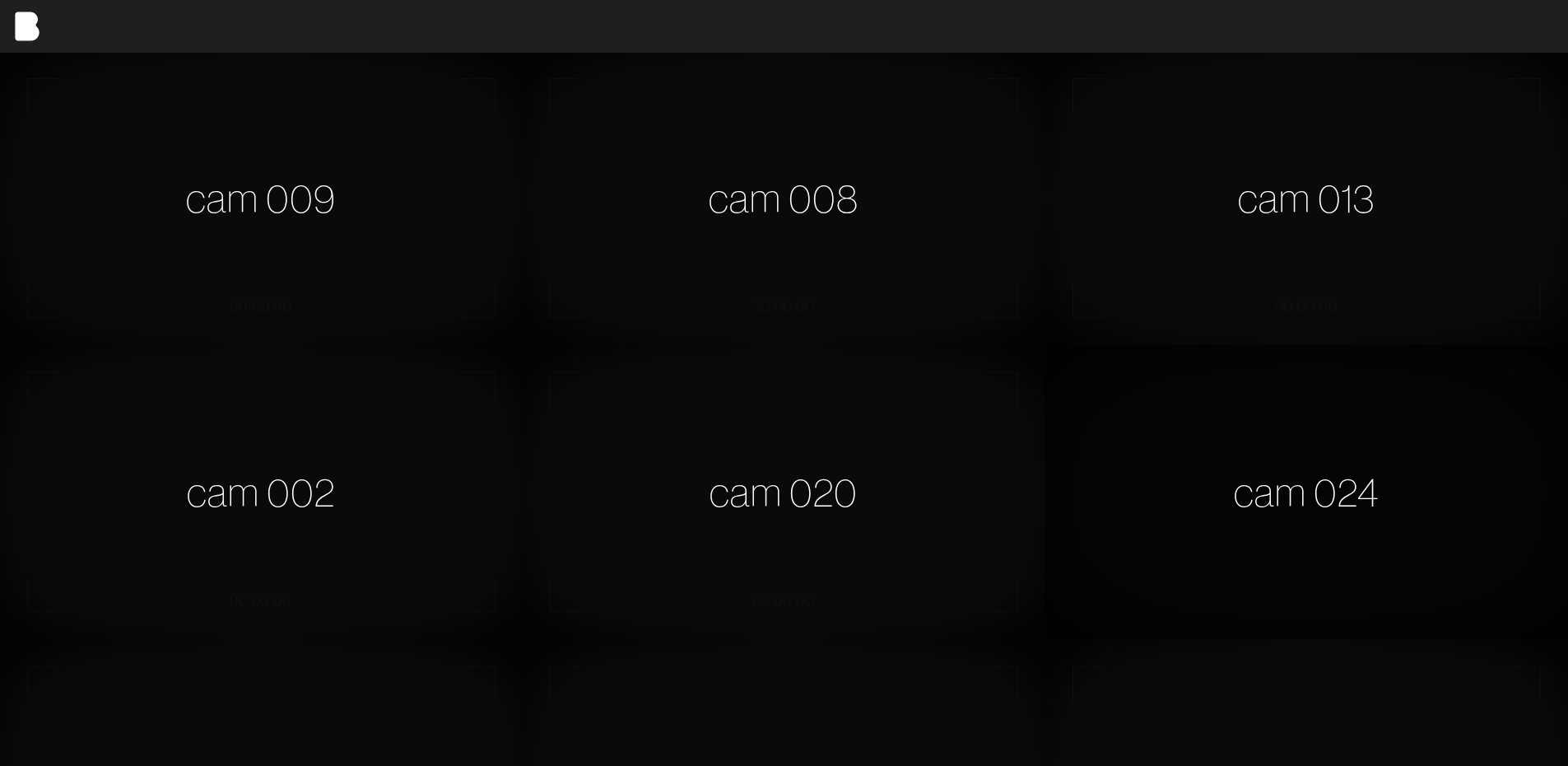
scroll to position [0, 0]
click at [12, 32] on img at bounding box center [26, 26] width 52 height 52
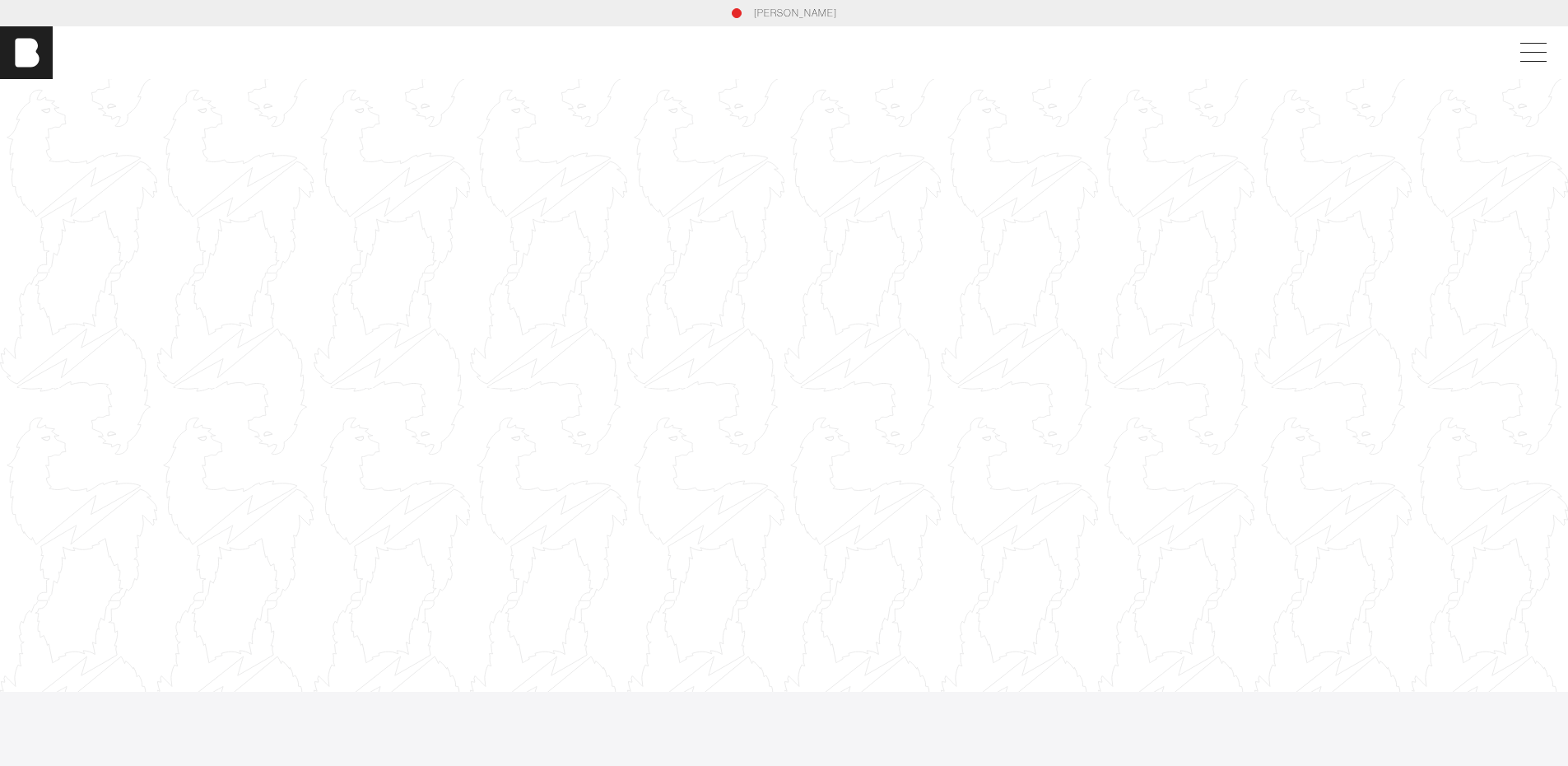
click at [817, 17] on link "[PERSON_NAME]" at bounding box center [795, 13] width 83 height 15
